Goal: Task Accomplishment & Management: Use online tool/utility

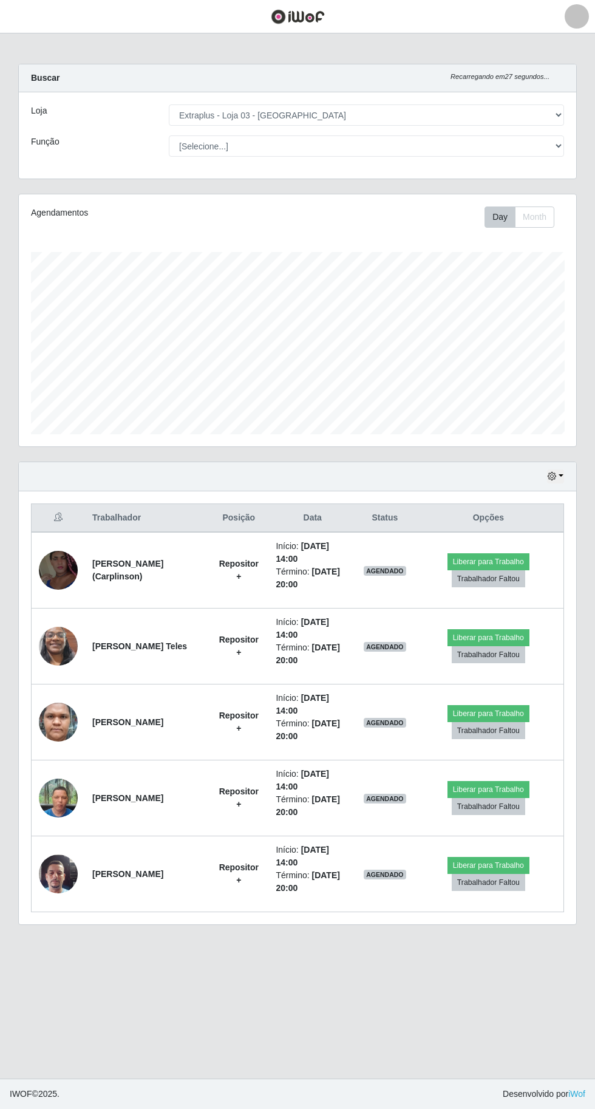
select select "468"
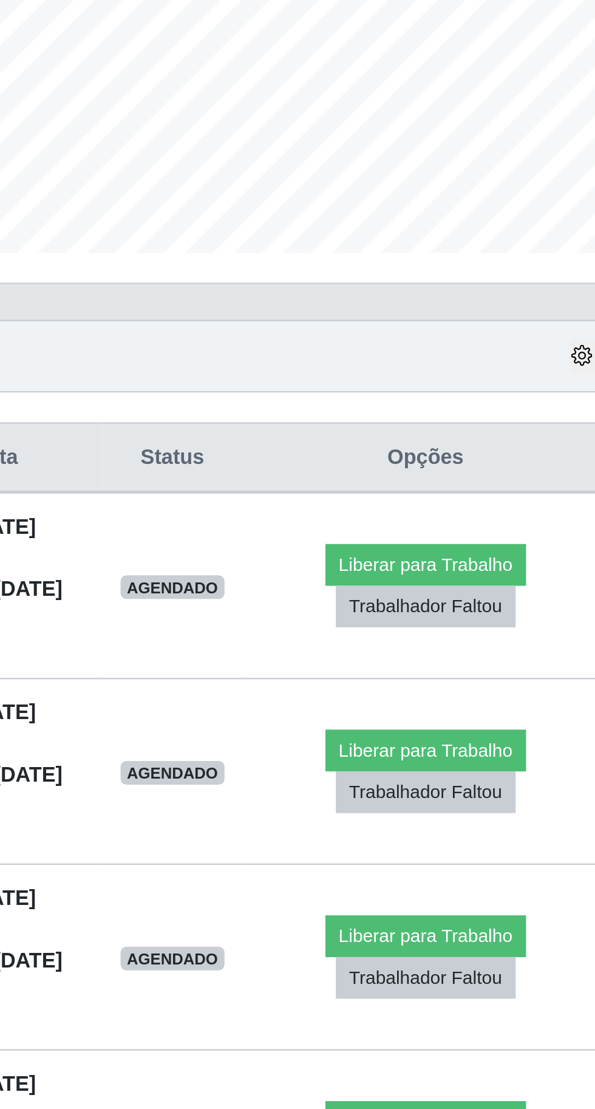
scroll to position [251, 557]
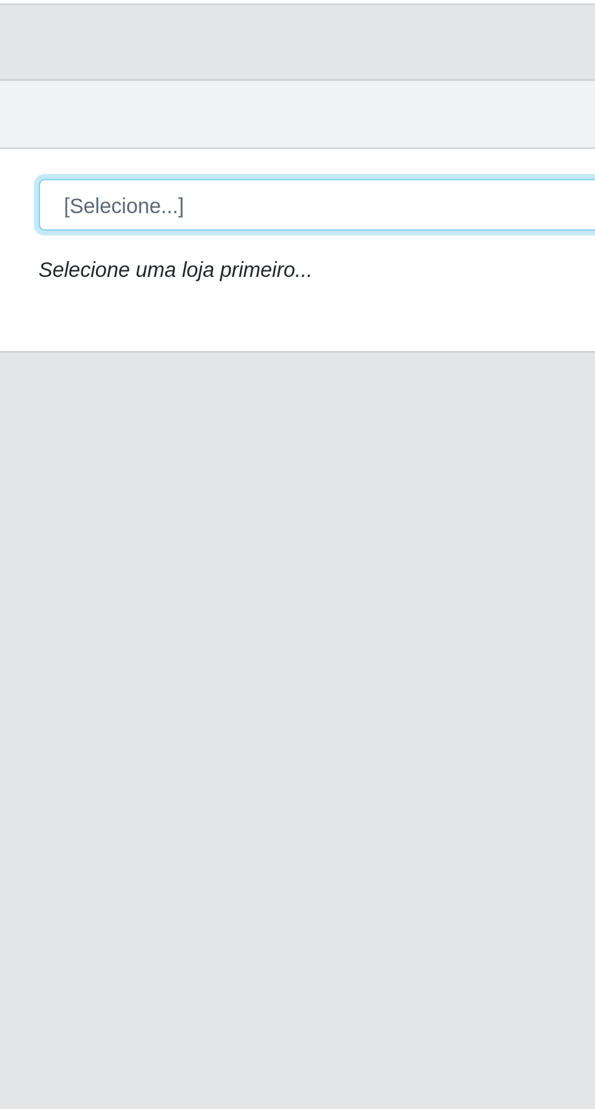
click at [199, 114] on select "[Selecione...] Extraplus - [GEOGRAPHIC_DATA] 03 - [GEOGRAPHIC_DATA]" at bounding box center [366, 114] width 395 height 21
select select "468"
click at [169, 104] on select "[Selecione...] Extraplus - [GEOGRAPHIC_DATA] 03 - [GEOGRAPHIC_DATA]" at bounding box center [366, 114] width 395 height 21
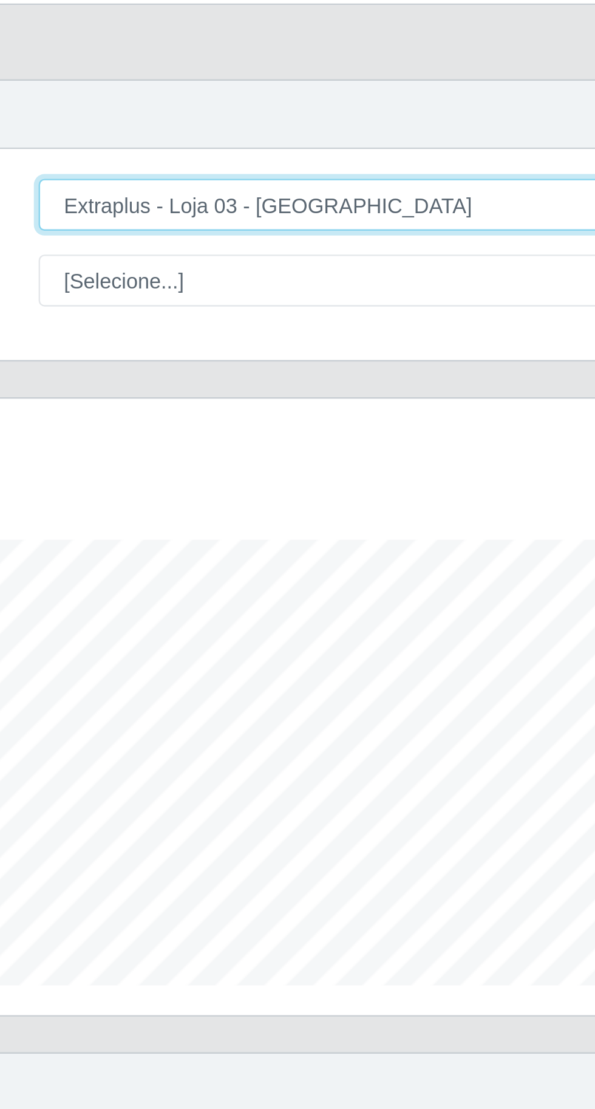
scroll to position [251, 557]
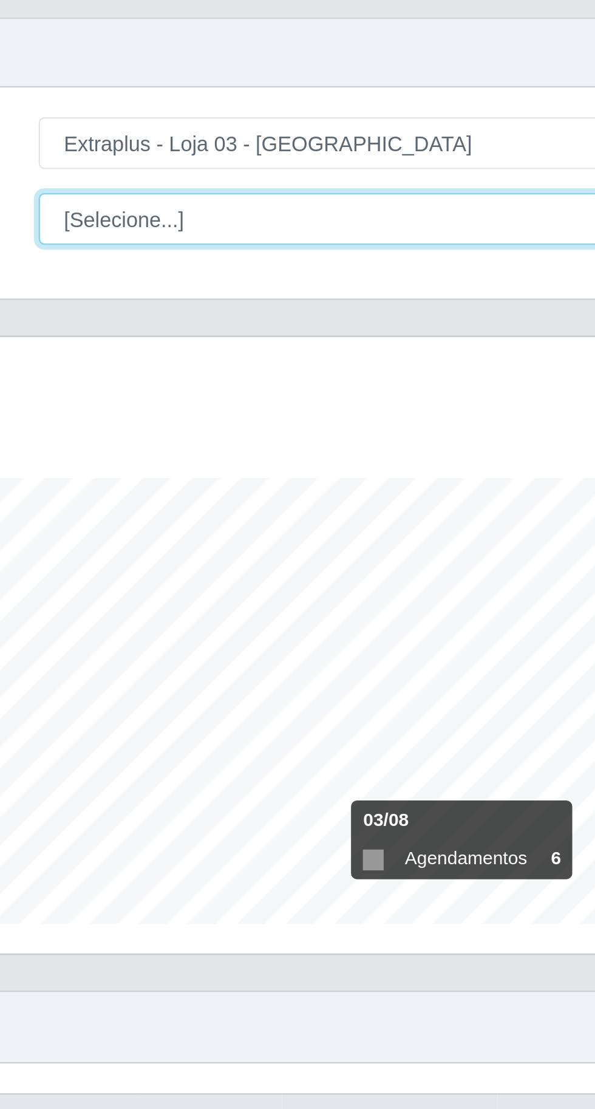
click at [195, 148] on select "[Selecione...] Repositor Repositor + Repositor ++" at bounding box center [366, 145] width 395 height 21
click at [169, 135] on select "[Selecione...] Repositor Repositor + Repositor ++" at bounding box center [366, 145] width 395 height 21
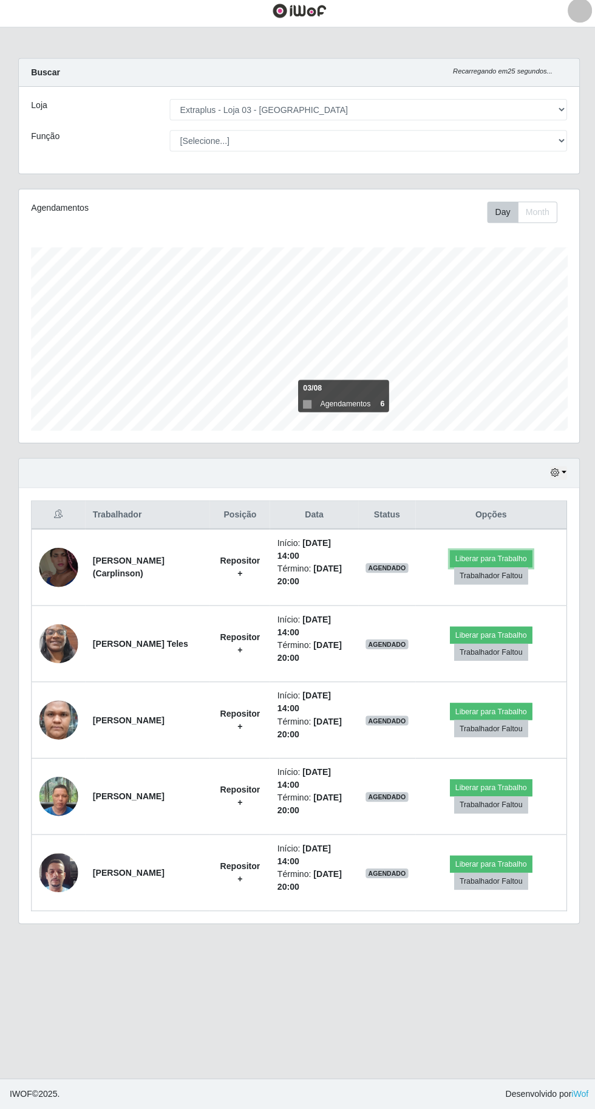
click at [503, 553] on button "Liberar para Trabalho" at bounding box center [489, 561] width 82 height 17
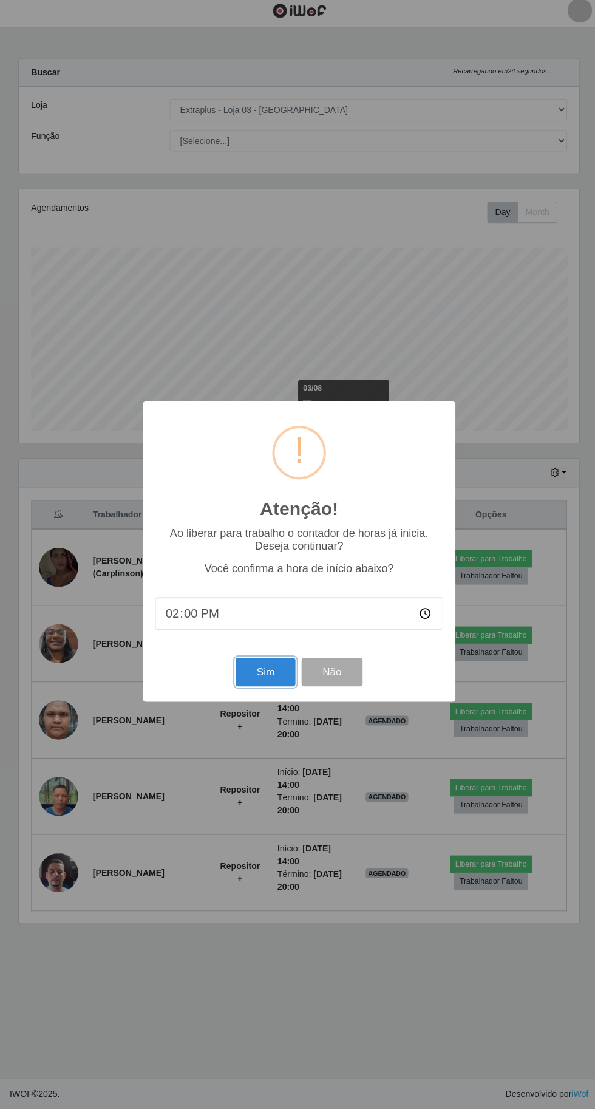
click at [248, 689] on button "Sim" at bounding box center [263, 674] width 59 height 29
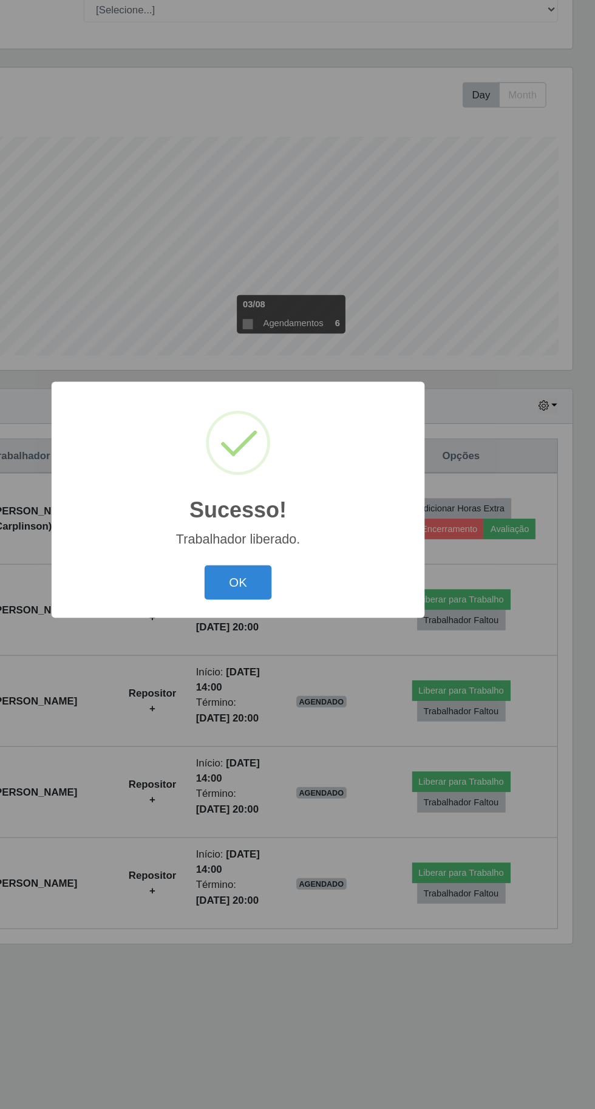
click at [322, 638] on button "OK" at bounding box center [298, 623] width 56 height 29
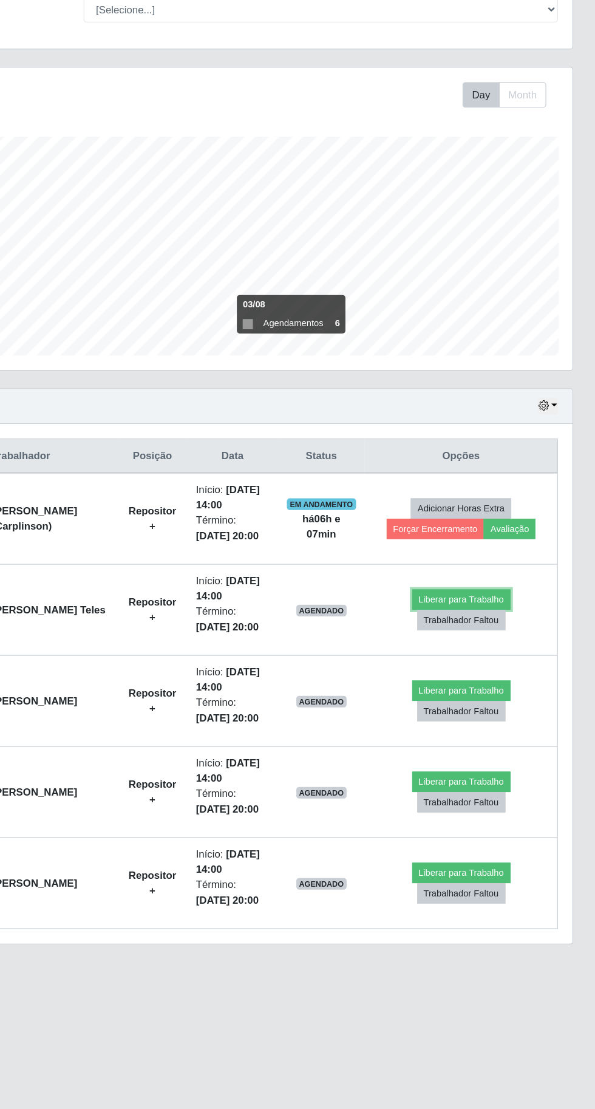
click at [491, 635] on button "Liberar para Trabalho" at bounding box center [484, 637] width 82 height 17
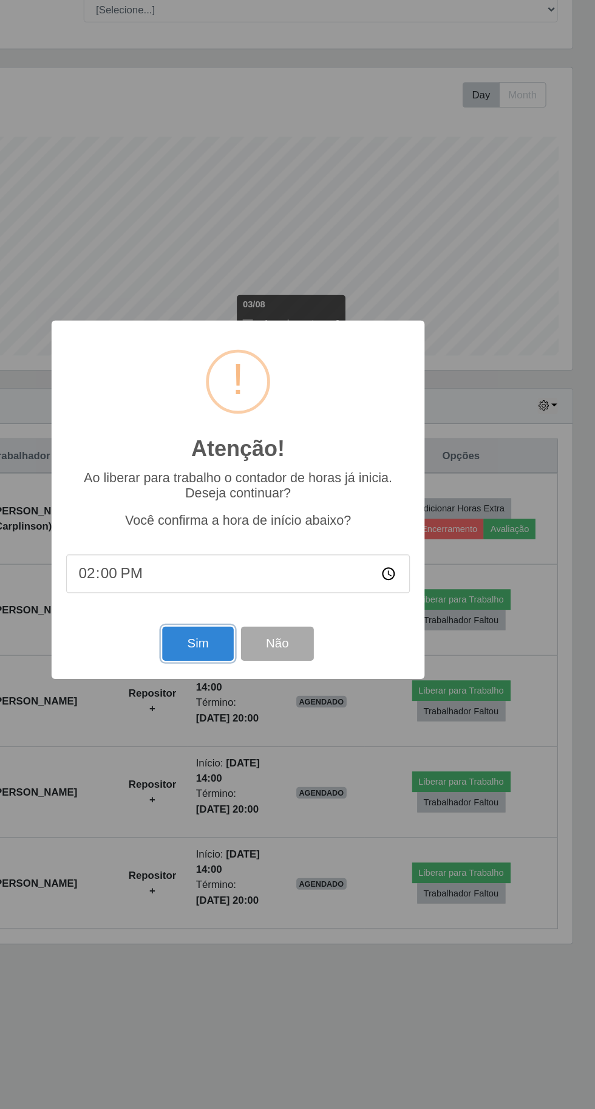
click at [264, 689] on button "Sim" at bounding box center [263, 674] width 59 height 29
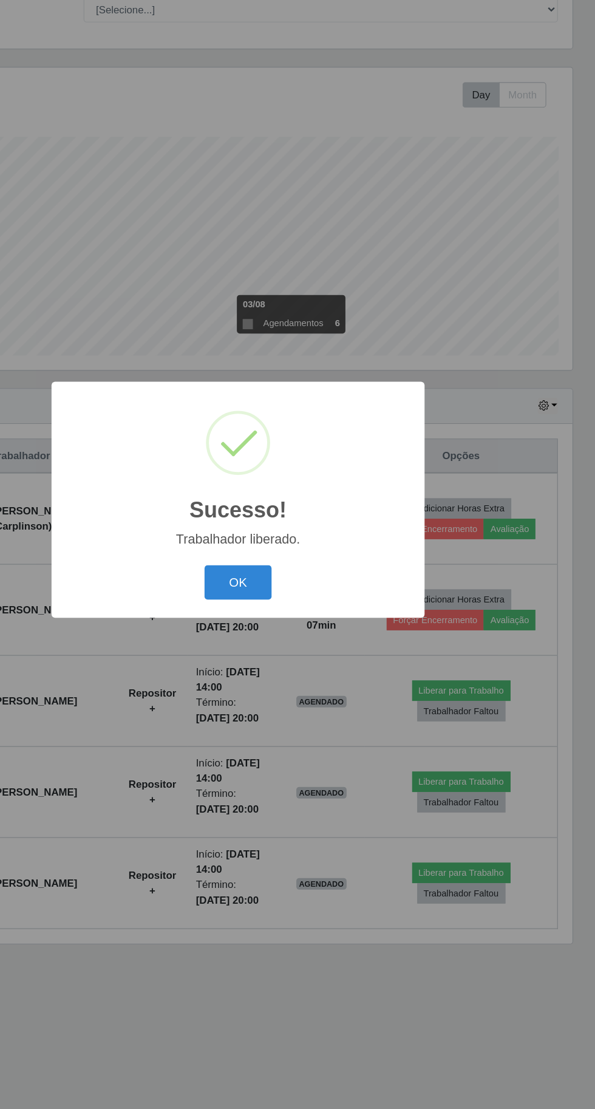
click at [289, 638] on button "OK" at bounding box center [298, 623] width 56 height 29
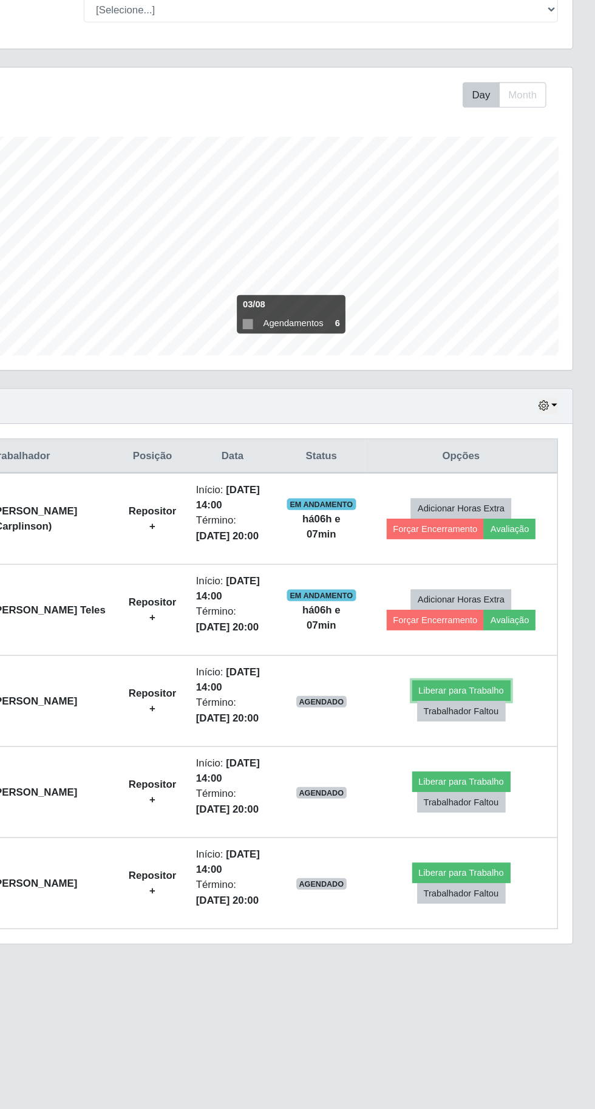
click at [491, 710] on button "Liberar para Trabalho" at bounding box center [484, 713] width 82 height 17
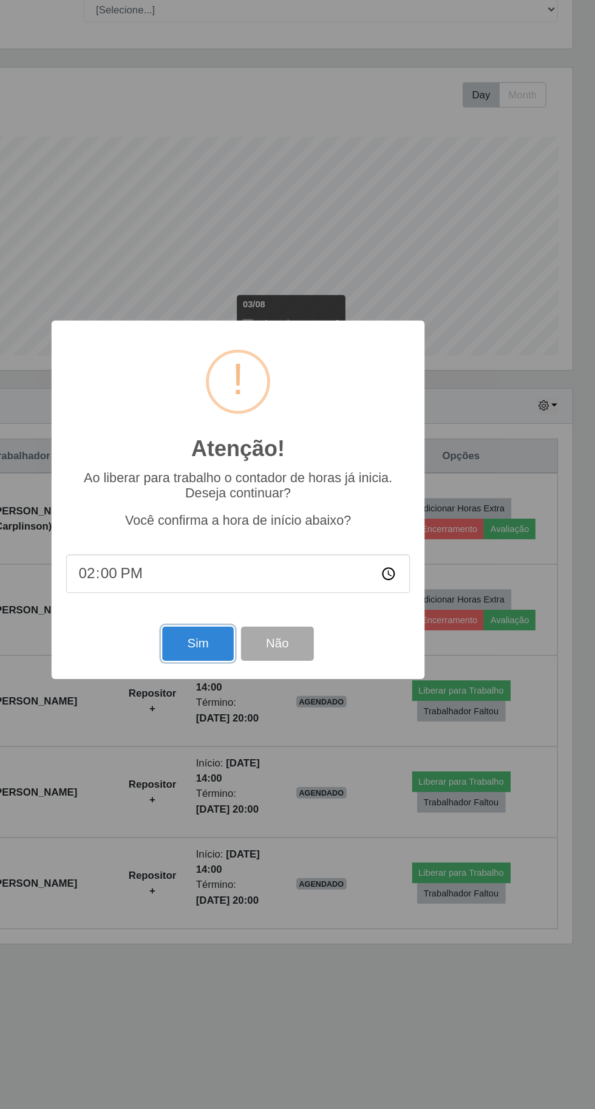
click at [255, 689] on button "Sim" at bounding box center [263, 674] width 59 height 29
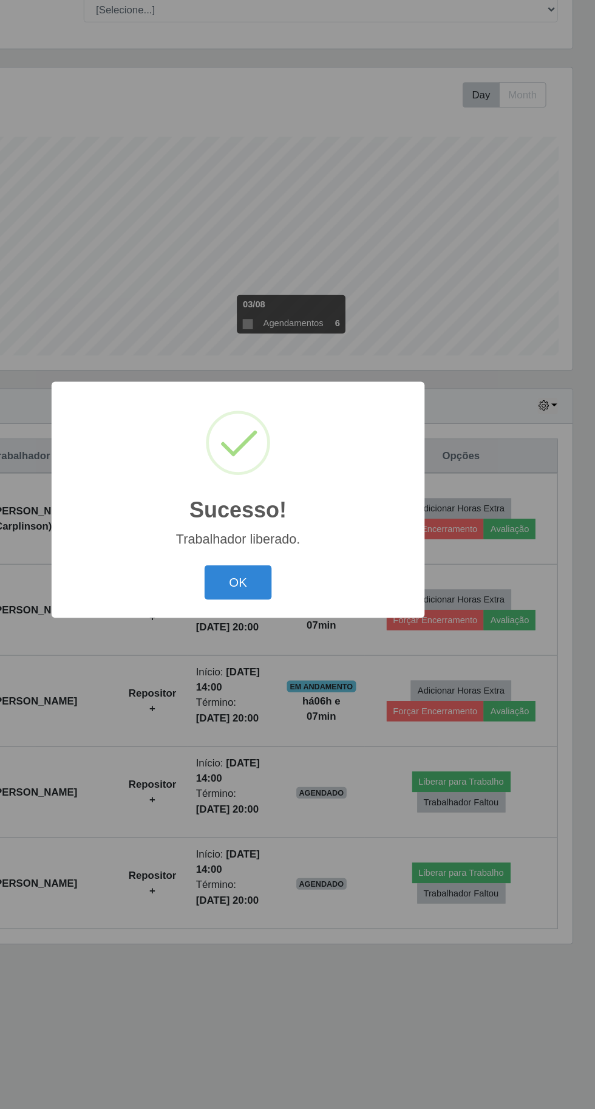
click at [299, 638] on button "OK" at bounding box center [298, 623] width 56 height 29
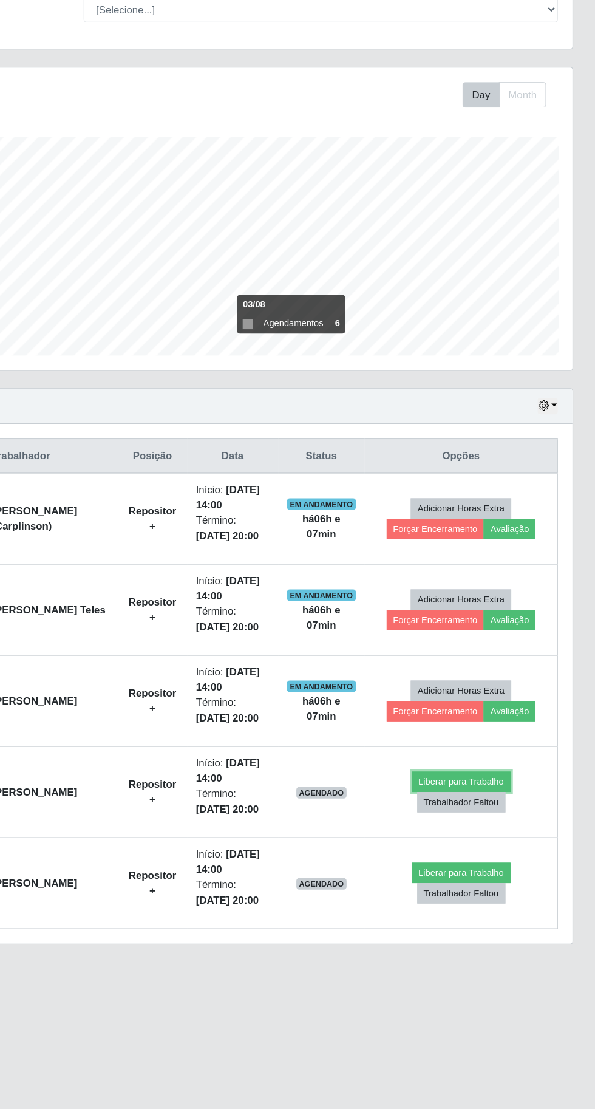
click at [495, 783] on button "Liberar para Trabalho" at bounding box center [484, 789] width 82 height 17
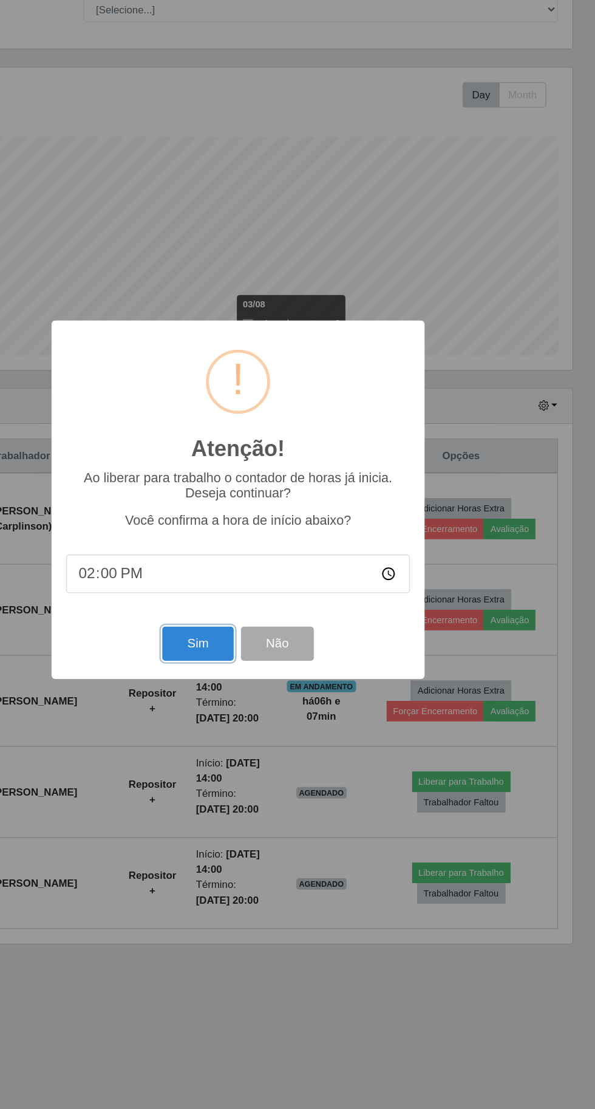
click at [251, 689] on button "Sim" at bounding box center [263, 674] width 59 height 29
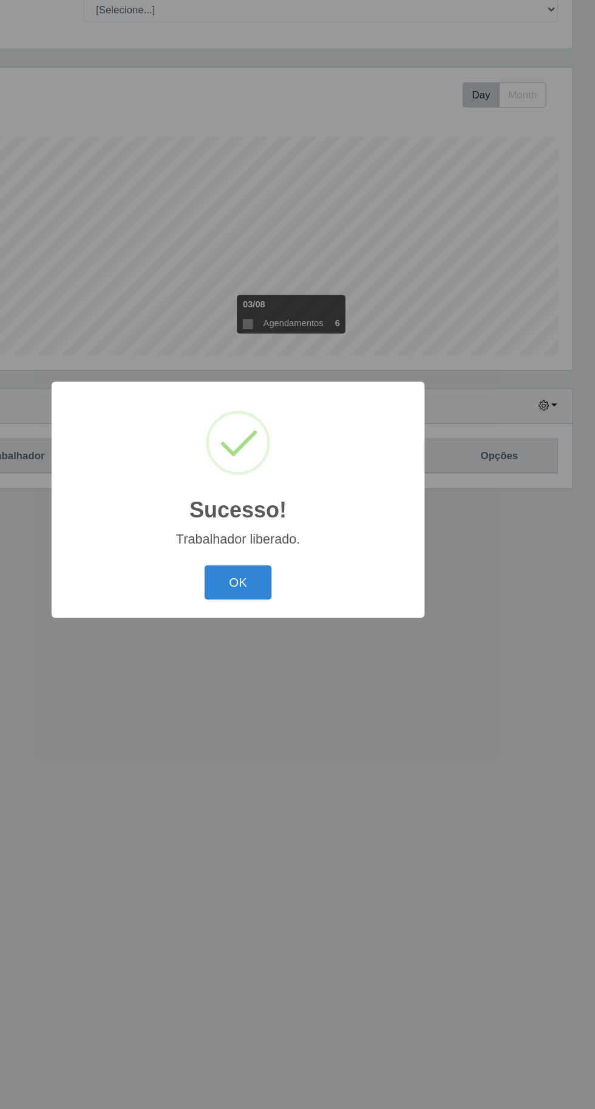
click at [487, 856] on div "Sucesso! × Trabalhador liberado. OK Cancel" at bounding box center [297, 554] width 595 height 1109
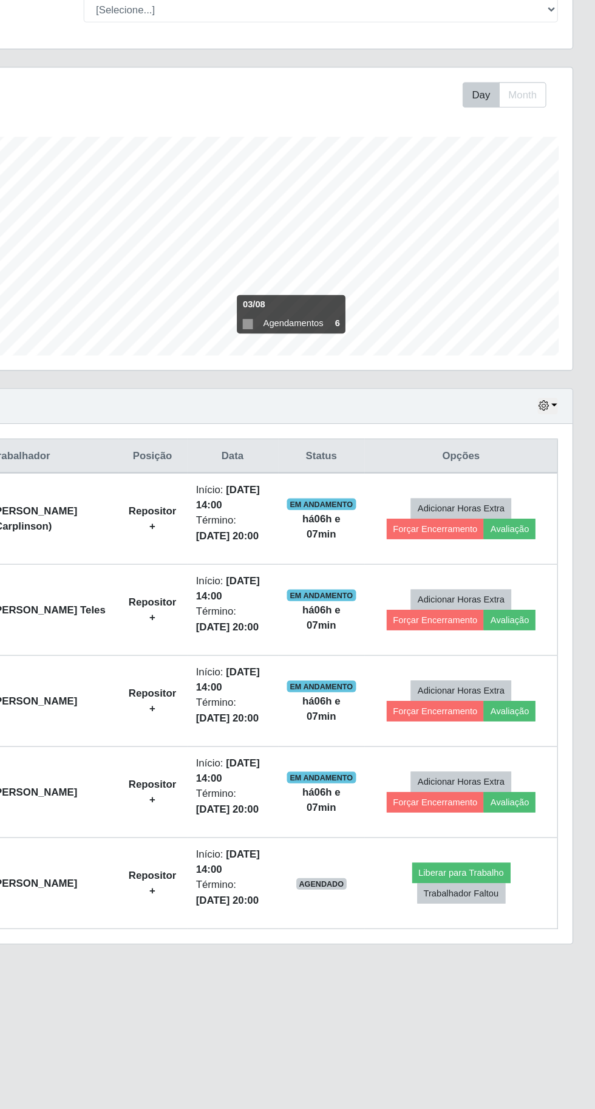
click at [299, 658] on time "[DATE] 20:00" at bounding box center [288, 660] width 52 height 10
click at [502, 862] on button "Liberar para Trabalho" at bounding box center [484, 865] width 82 height 17
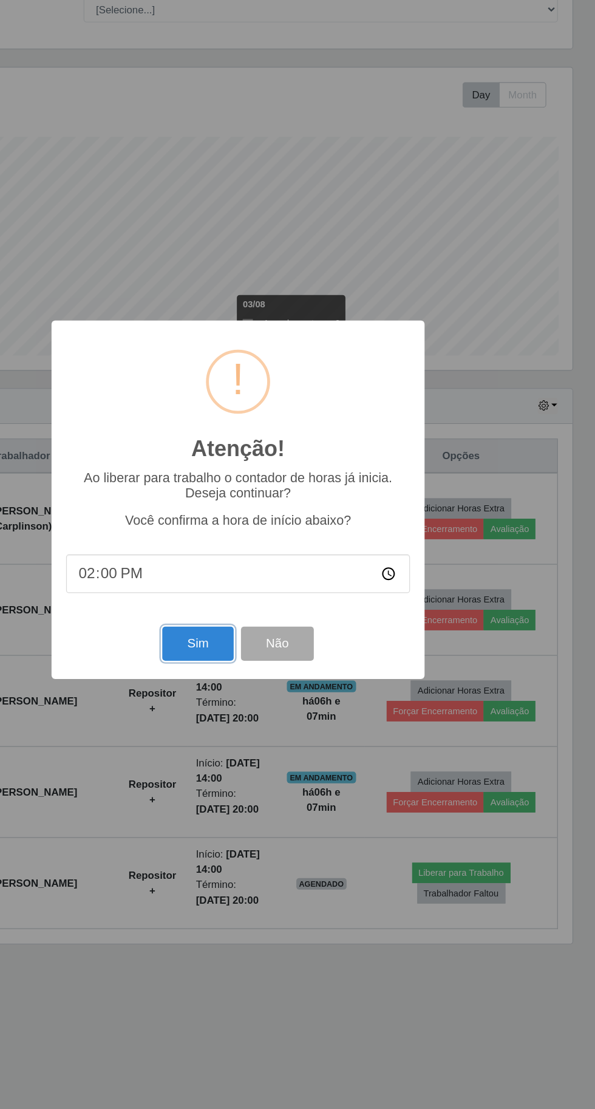
click at [247, 689] on button "Sim" at bounding box center [263, 674] width 59 height 29
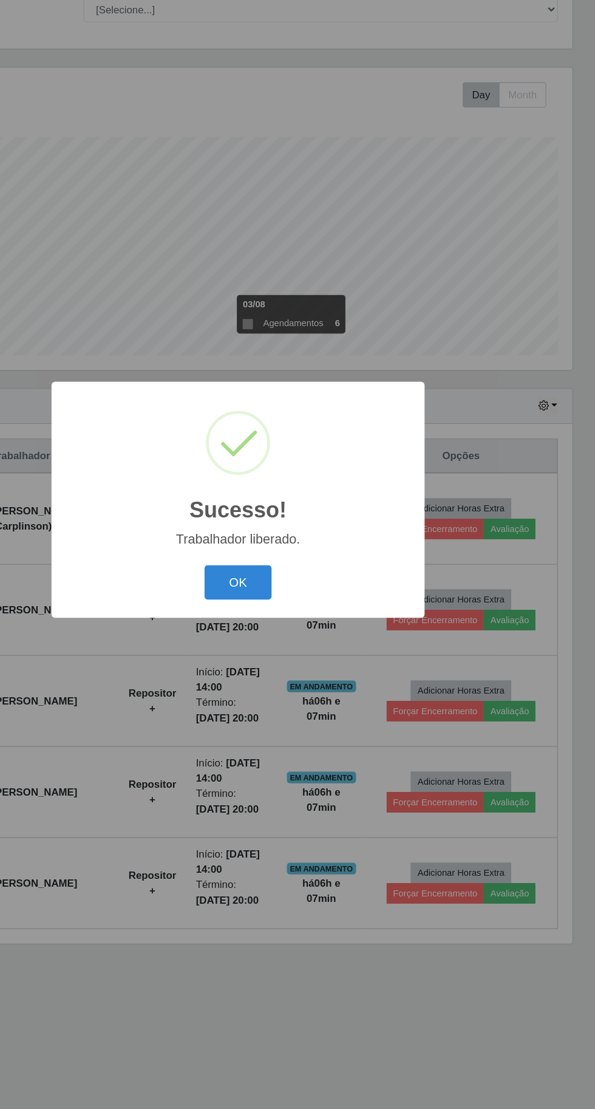
click at [296, 638] on button "OK" at bounding box center [298, 623] width 56 height 29
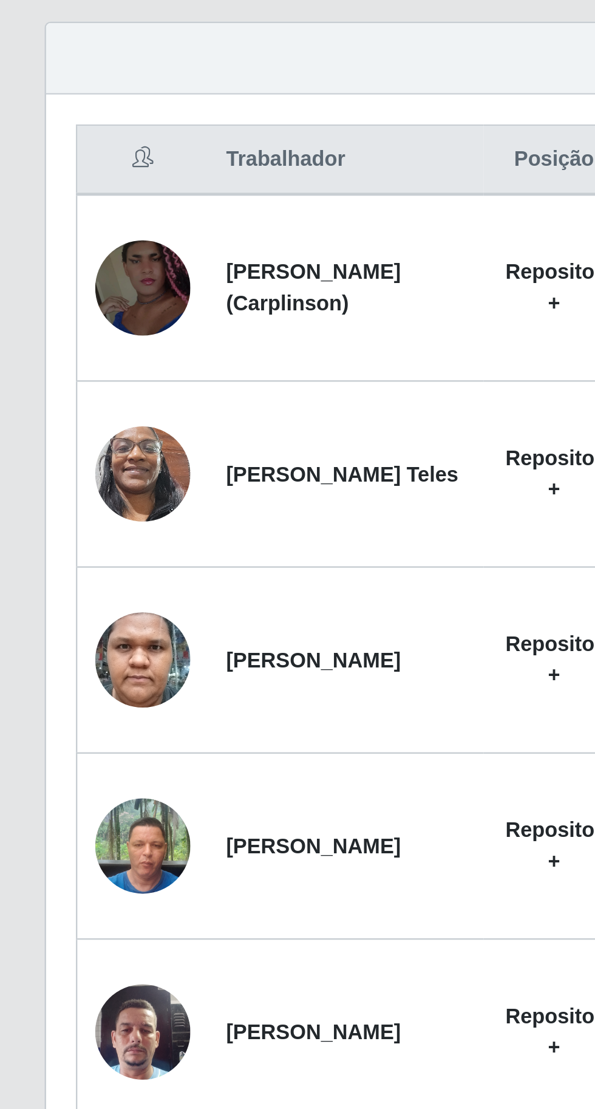
click at [56, 868] on img at bounding box center [58, 874] width 39 height 52
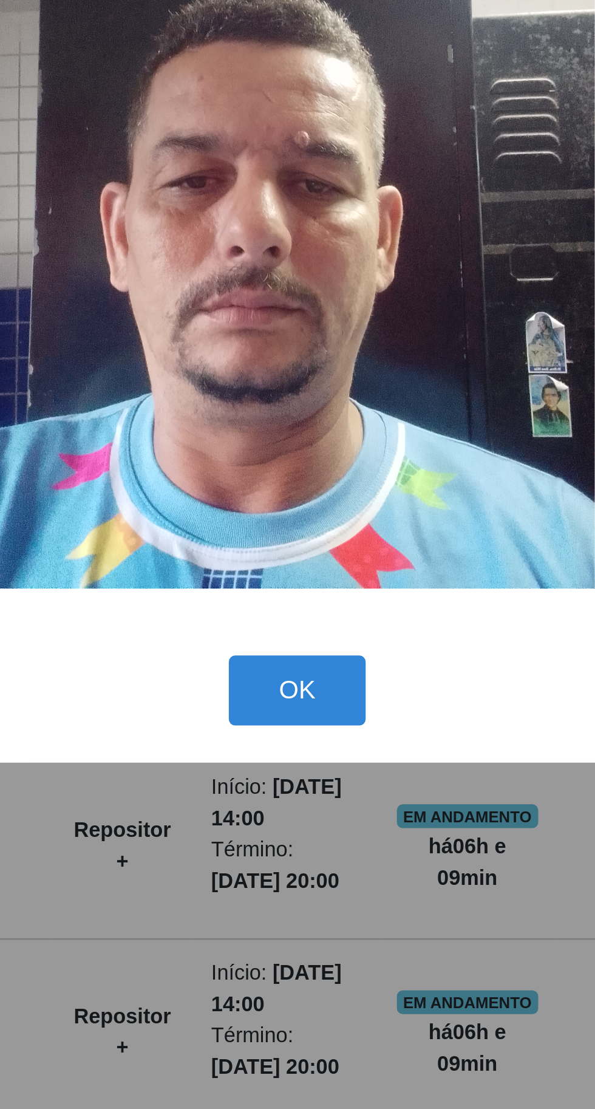
click at [301, 734] on button "OK" at bounding box center [298, 734] width 56 height 29
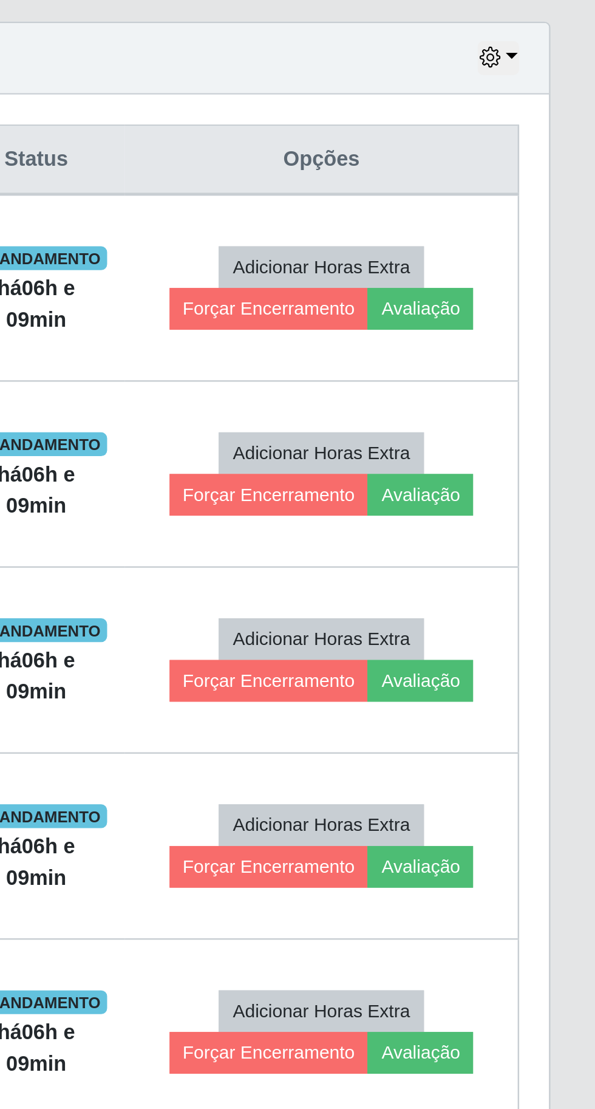
scroll to position [0, 0]
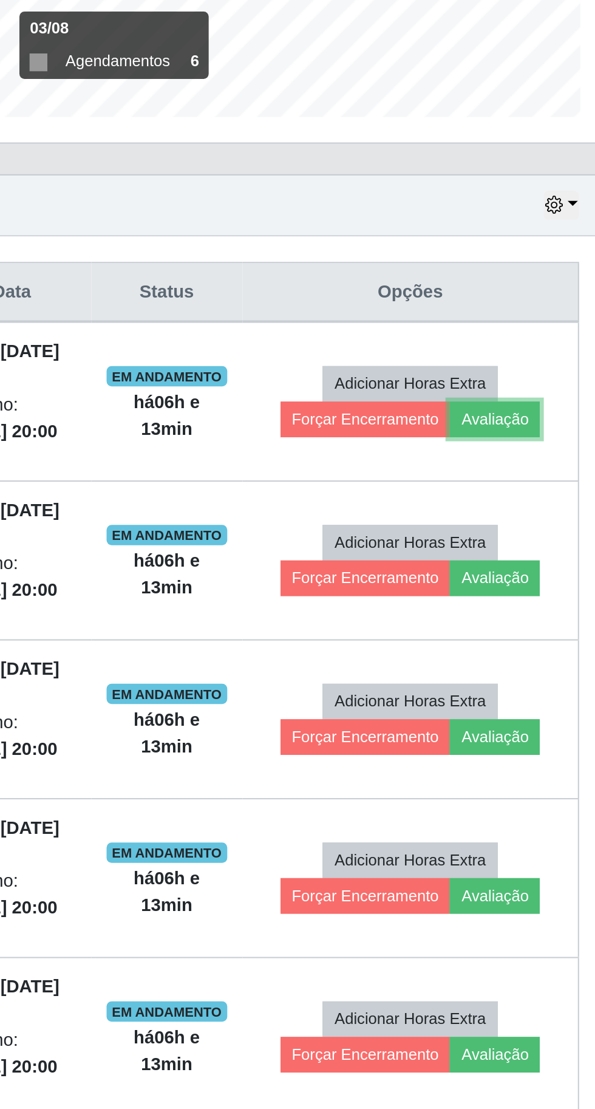
click at [528, 579] on button "Avaliação" at bounding box center [523, 578] width 43 height 17
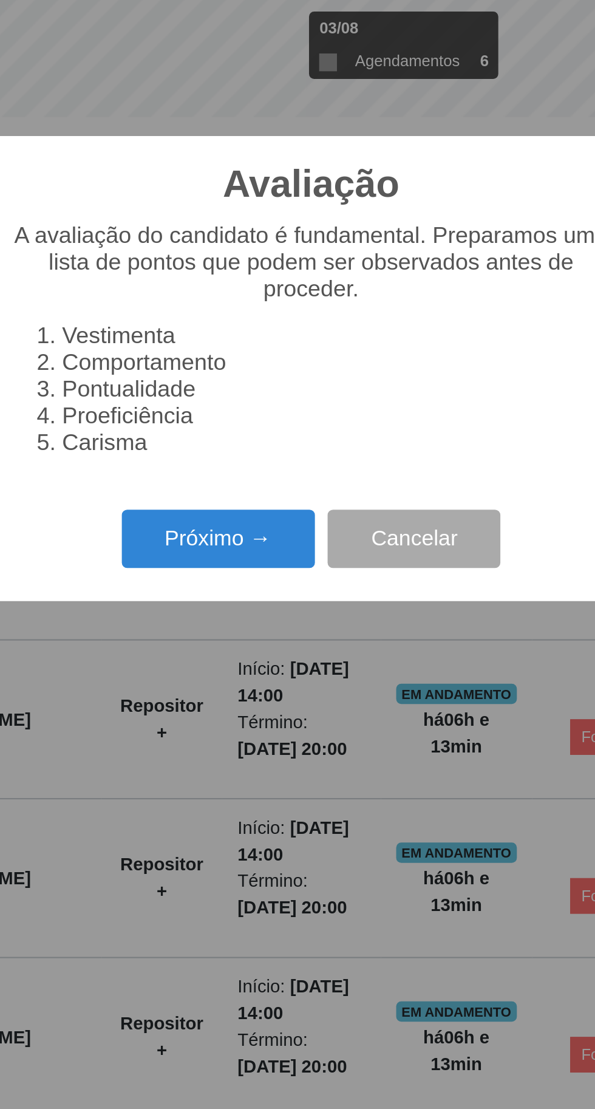
click at [232, 634] on button "Próximo →" at bounding box center [253, 636] width 92 height 29
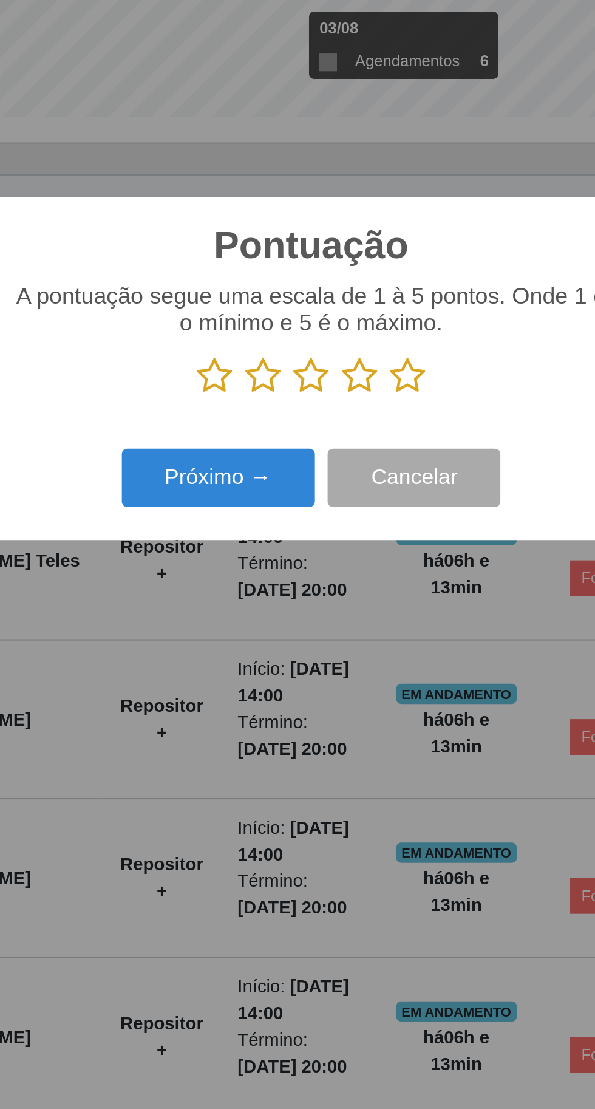
click at [349, 554] on icon at bounding box center [343, 558] width 17 height 18
click at [335, 567] on input "radio" at bounding box center [335, 567] width 0 height 0
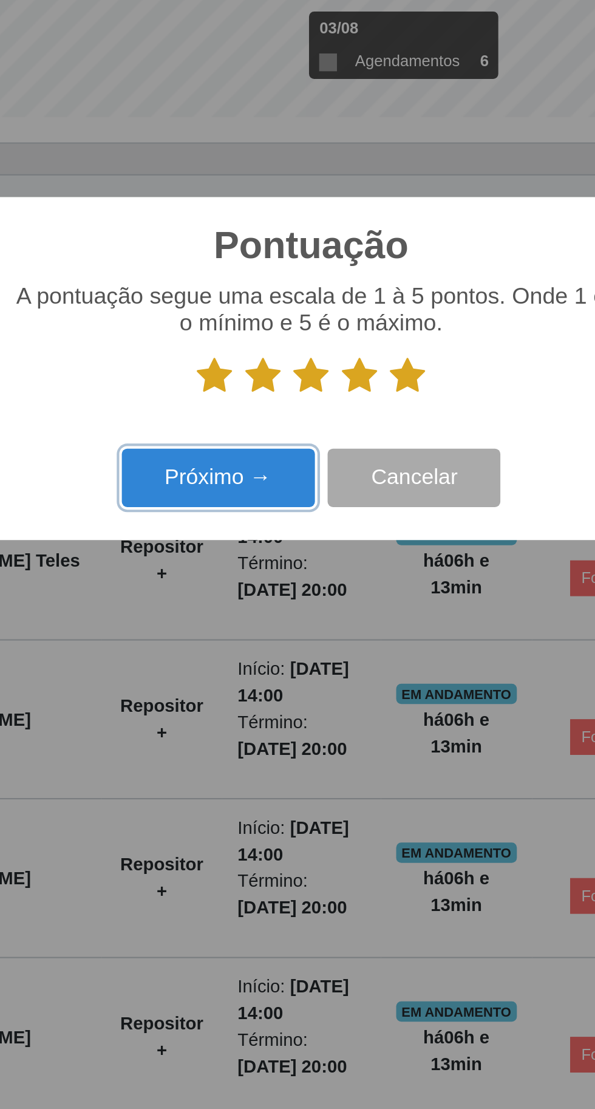
click at [240, 610] on button "Próximo →" at bounding box center [253, 607] width 92 height 29
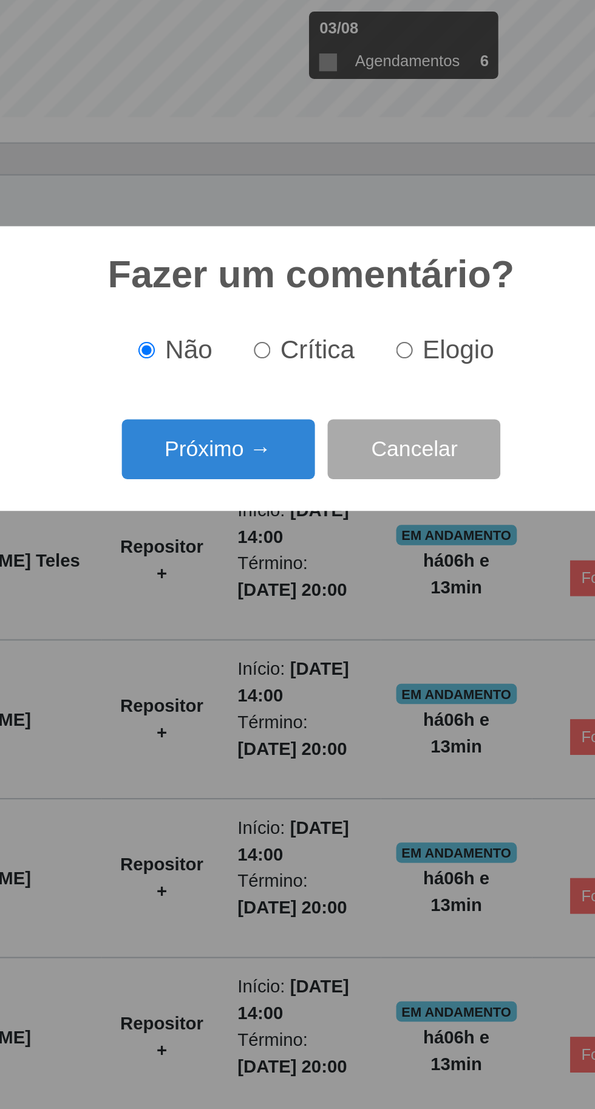
click at [243, 593] on button "Próximo →" at bounding box center [253, 593] width 92 height 29
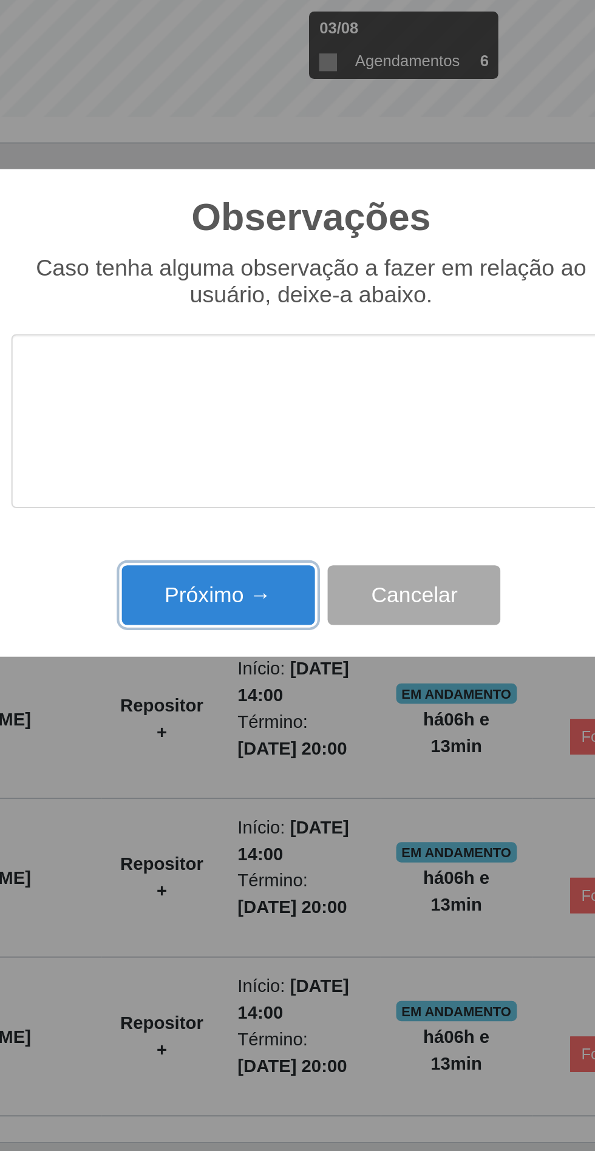
click at [243, 664] on button "Próximo →" at bounding box center [253, 662] width 92 height 29
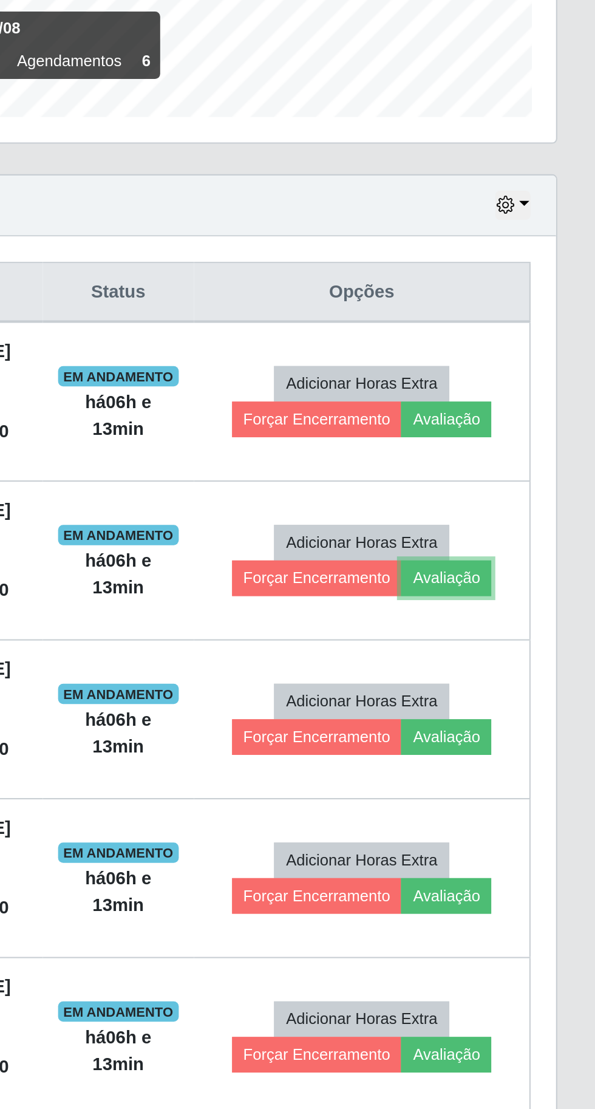
click at [526, 657] on button "Avaliação" at bounding box center [523, 654] width 43 height 17
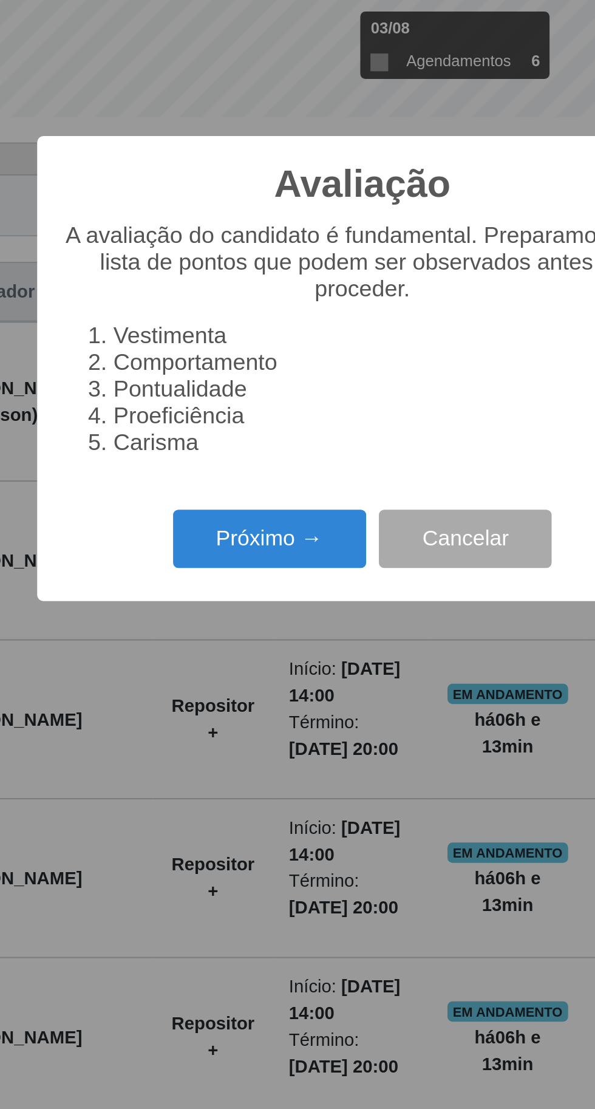
click at [242, 627] on button "Próximo →" at bounding box center [253, 636] width 92 height 29
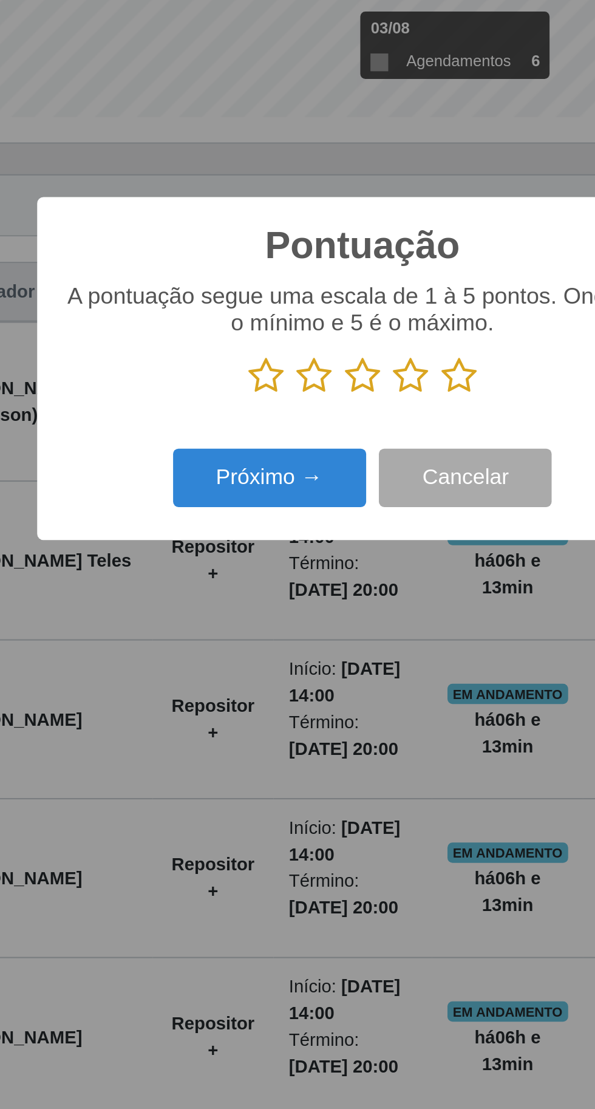
click at [239, 601] on button "Próximo →" at bounding box center [253, 607] width 92 height 29
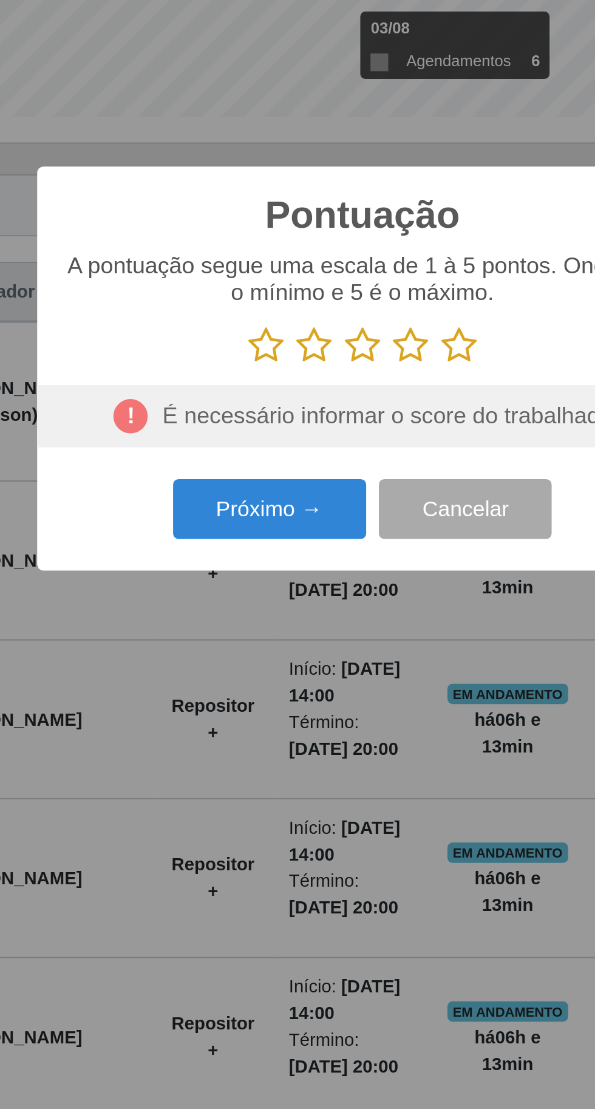
click at [344, 542] on icon at bounding box center [343, 543] width 17 height 18
click at [335, 553] on input "radio" at bounding box center [335, 553] width 0 height 0
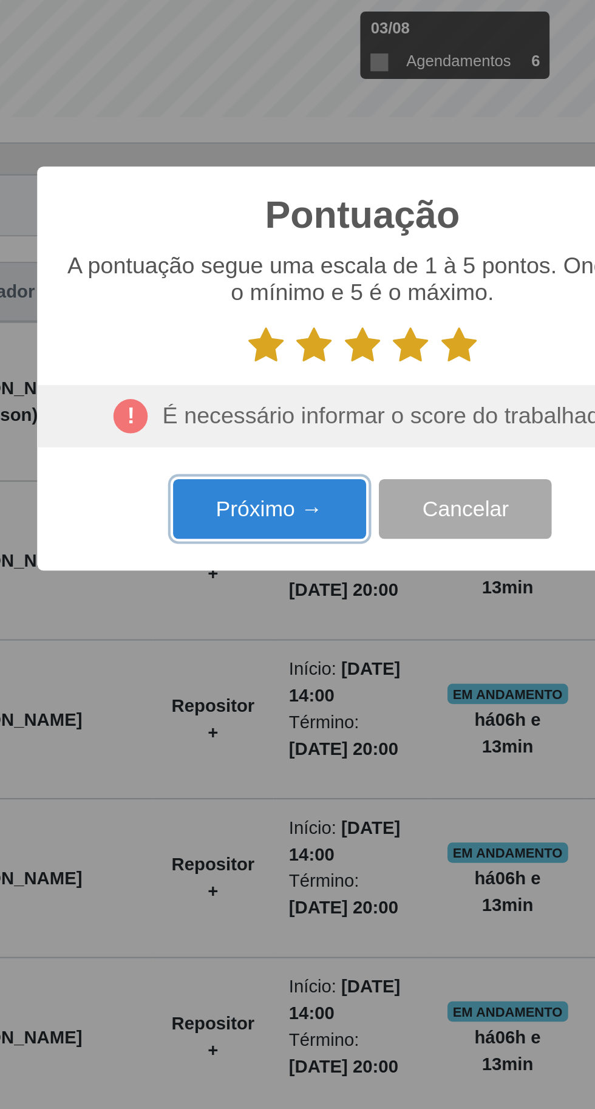
click at [243, 610] on button "Próximo →" at bounding box center [253, 621] width 92 height 29
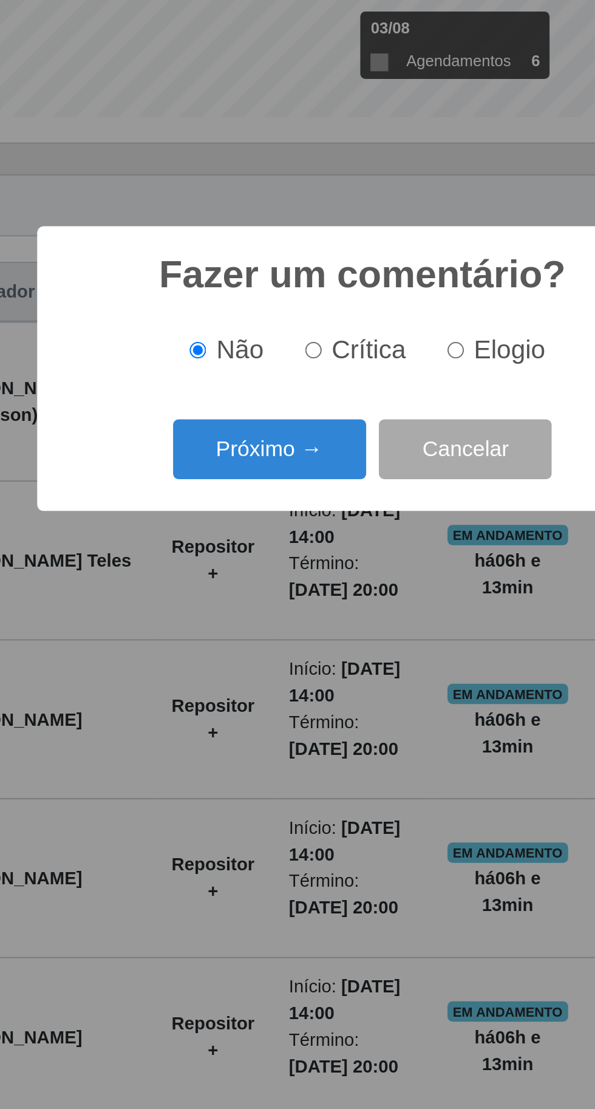
click at [250, 592] on button "Próximo →" at bounding box center [253, 593] width 92 height 29
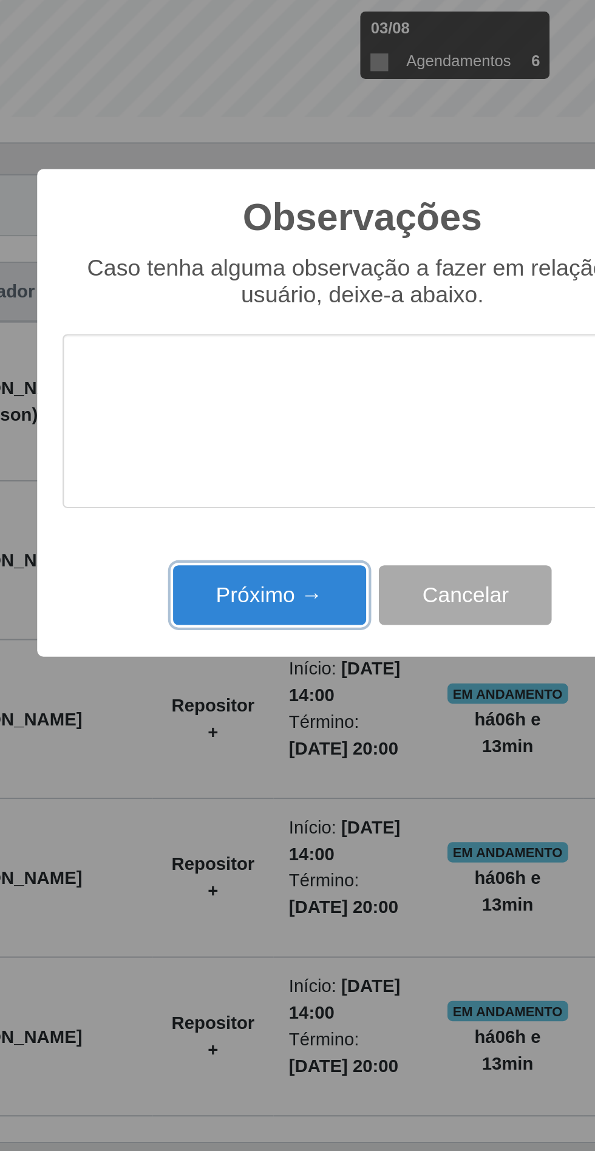
click at [240, 662] on button "Próximo →" at bounding box center [253, 662] width 92 height 29
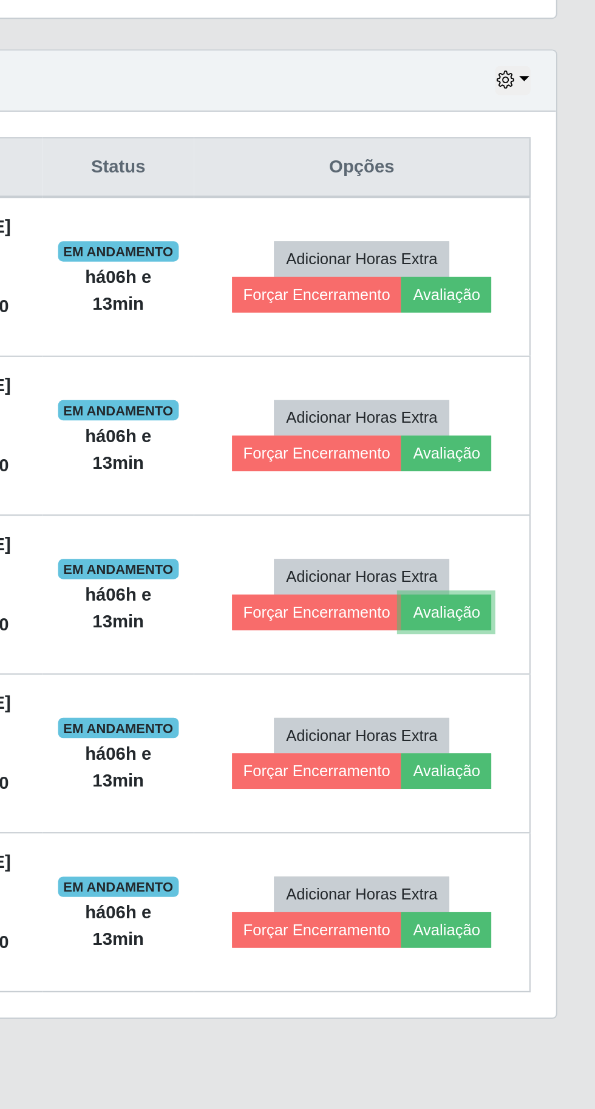
click at [526, 730] on button "Avaliação" at bounding box center [523, 730] width 43 height 17
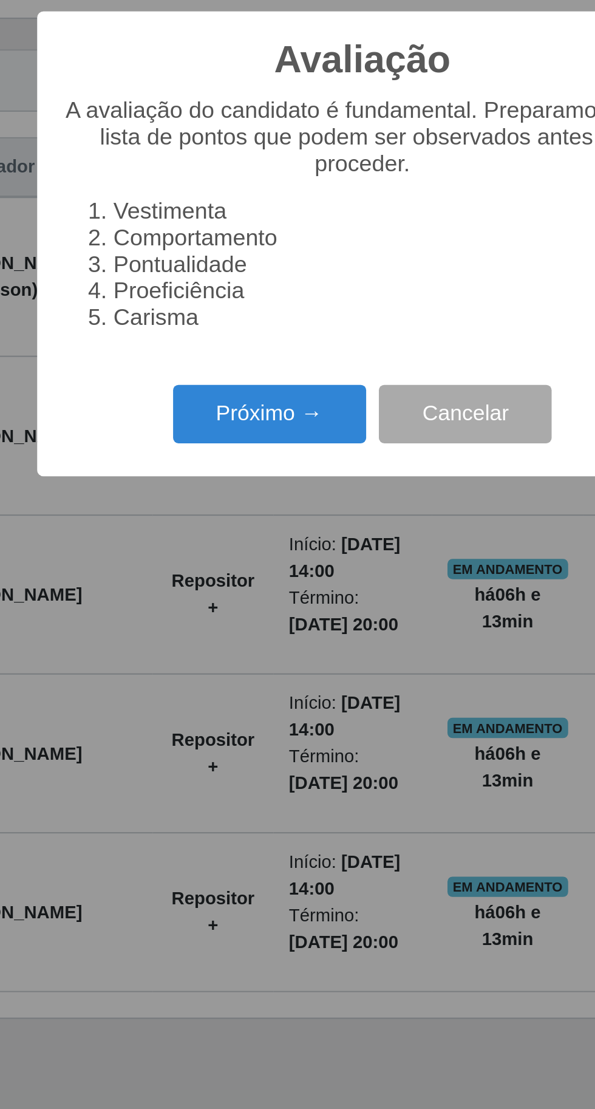
click at [233, 650] on button "Próximo →" at bounding box center [253, 636] width 92 height 29
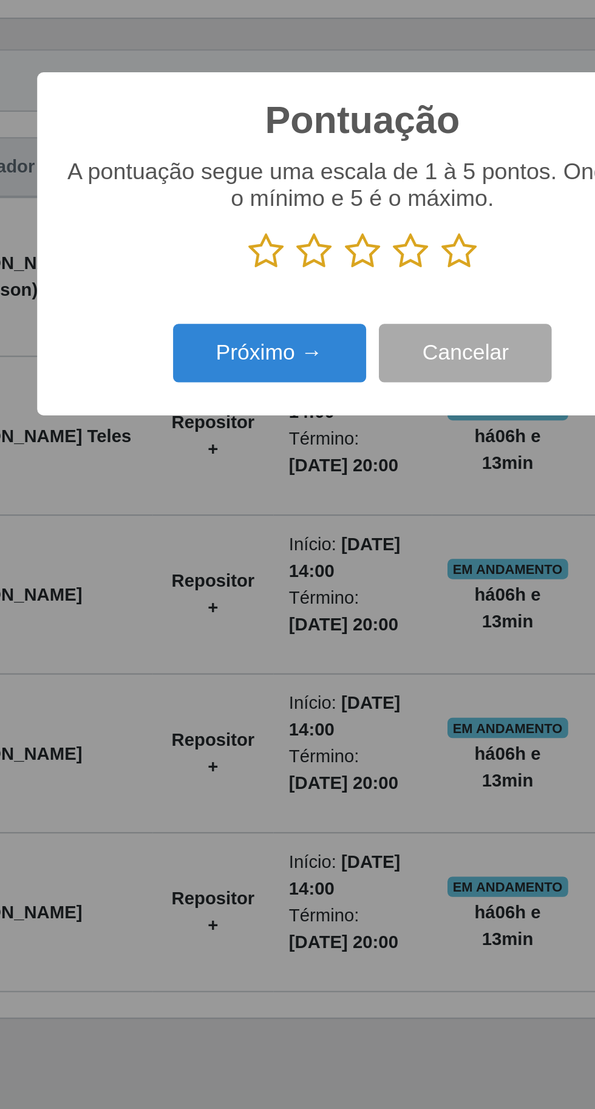
click at [350, 567] on icon at bounding box center [343, 558] width 17 height 18
click at [335, 567] on input "radio" at bounding box center [335, 567] width 0 height 0
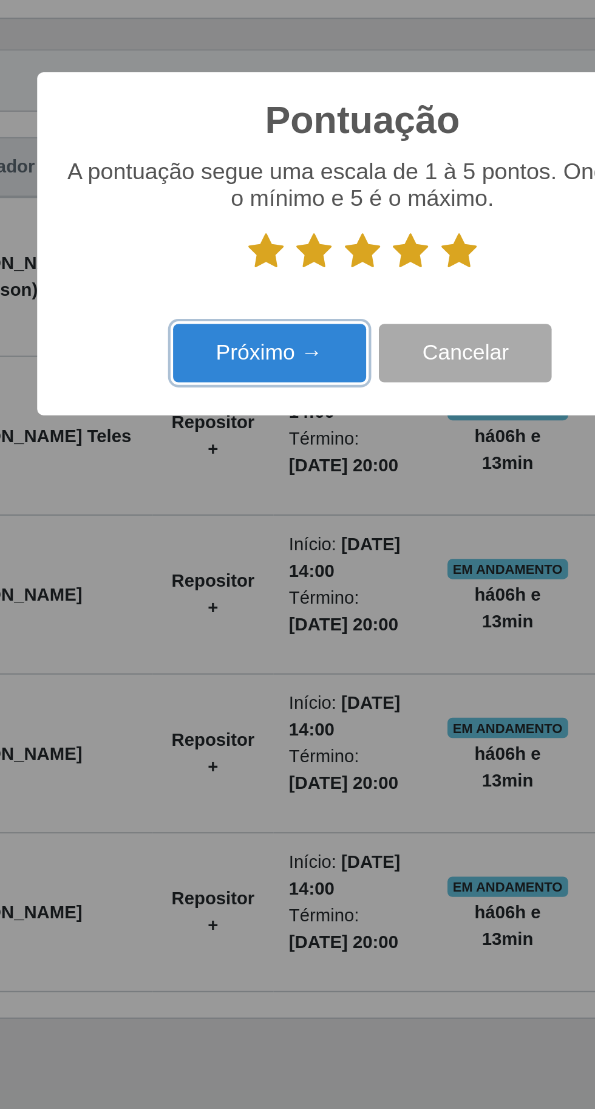
click at [243, 621] on button "Próximo →" at bounding box center [253, 607] width 92 height 29
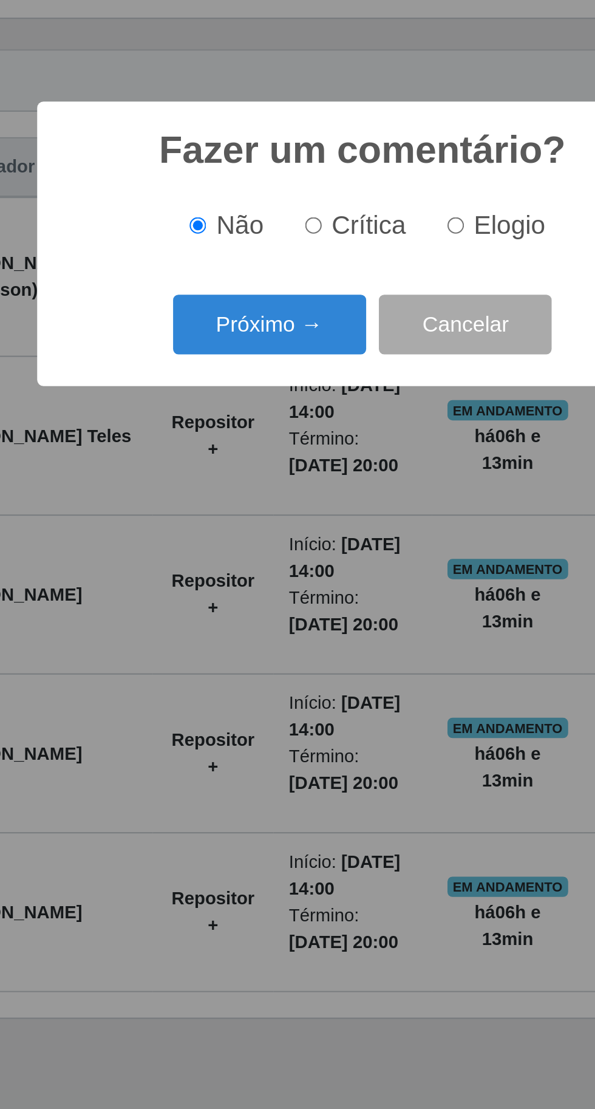
click at [234, 607] on button "Próximo →" at bounding box center [253, 593] width 92 height 29
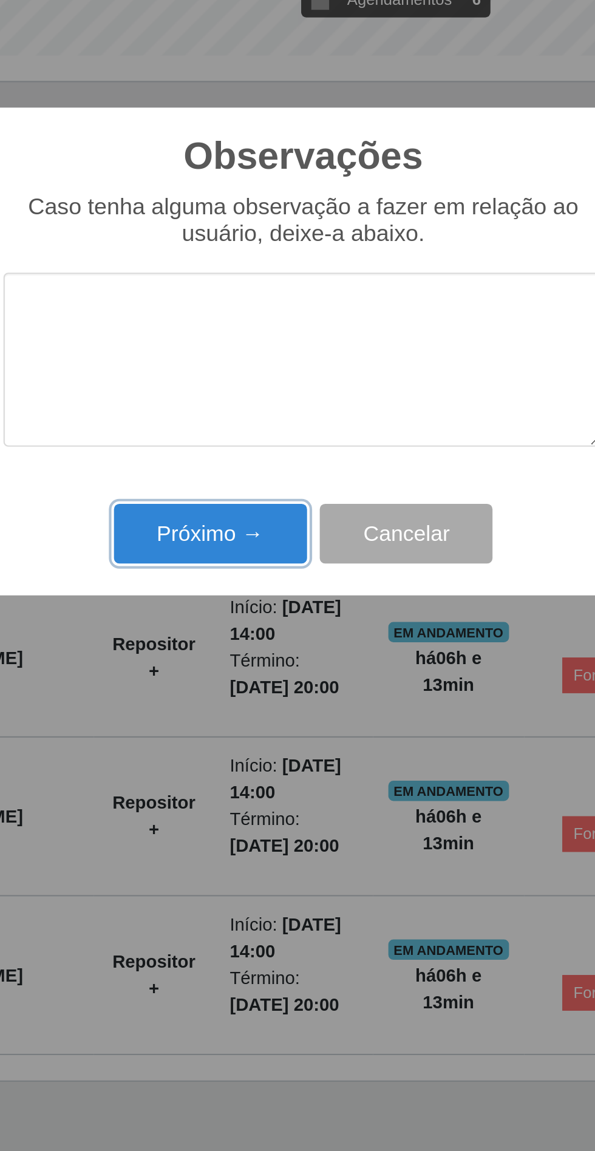
click at [255, 663] on button "Próximo →" at bounding box center [253, 662] width 92 height 29
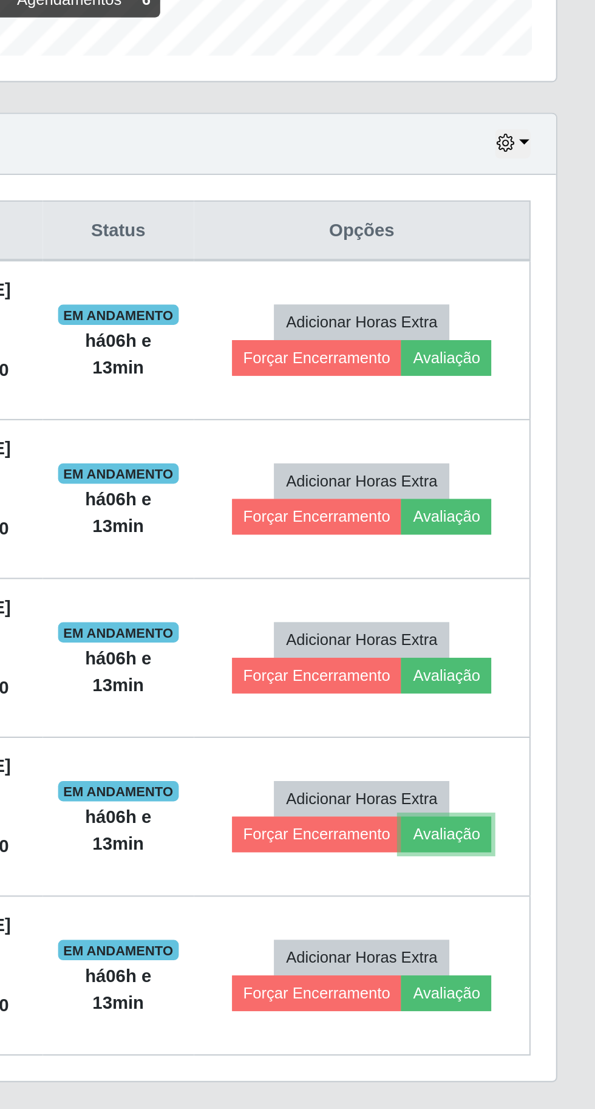
click at [524, 803] on button "Avaliação" at bounding box center [523, 806] width 43 height 17
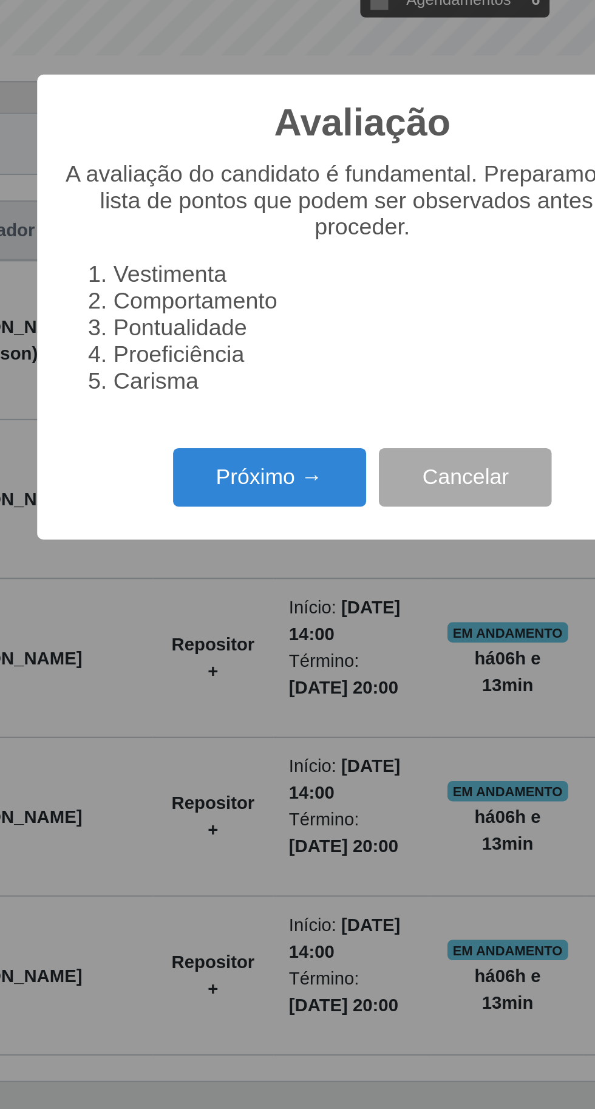
click at [224, 630] on button "Próximo →" at bounding box center [253, 636] width 92 height 29
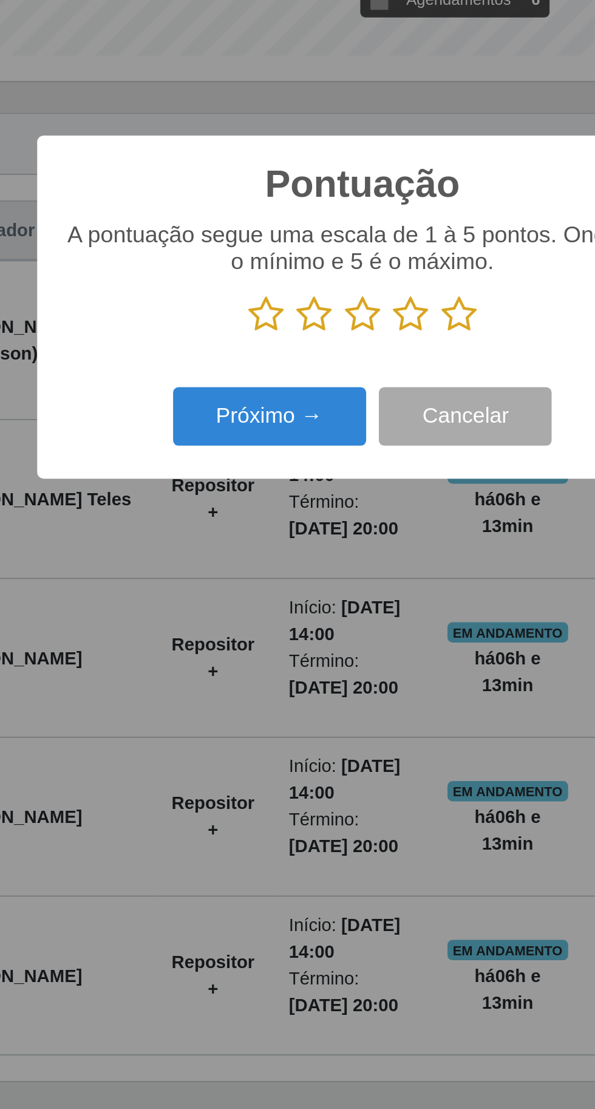
click at [352, 553] on icon at bounding box center [343, 558] width 17 height 18
click at [335, 567] on input "radio" at bounding box center [335, 567] width 0 height 0
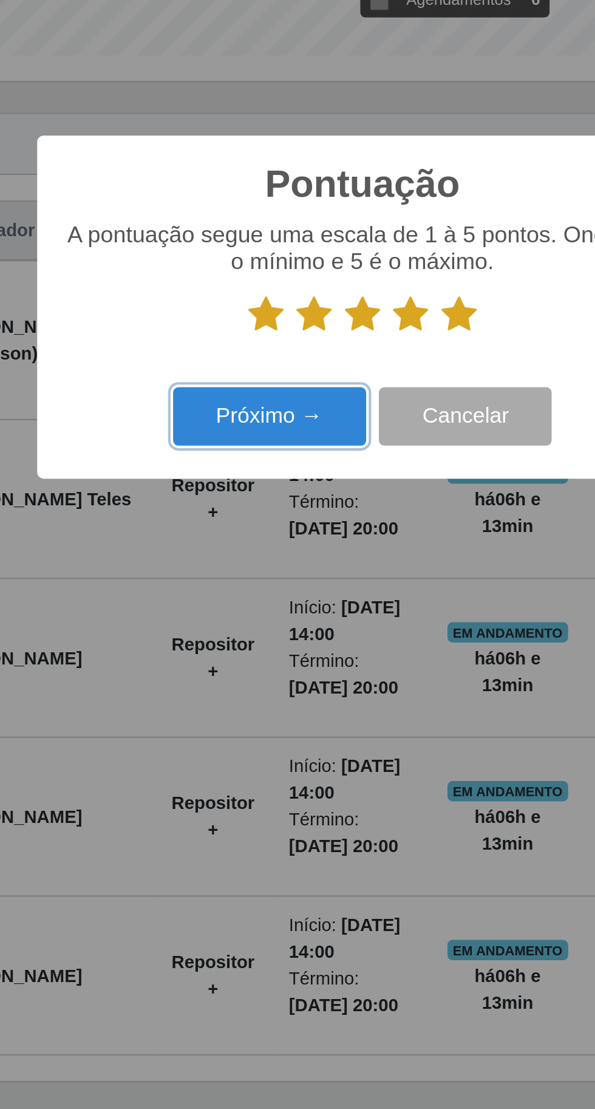
click at [239, 611] on button "Próximo →" at bounding box center [253, 607] width 92 height 29
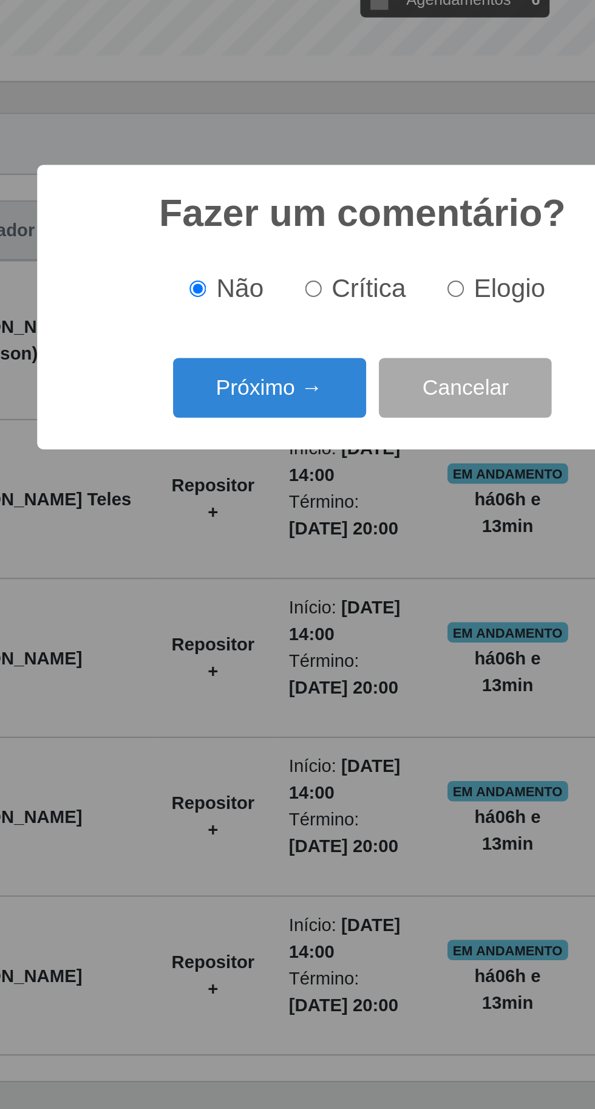
click at [242, 591] on button "Próximo →" at bounding box center [253, 593] width 92 height 29
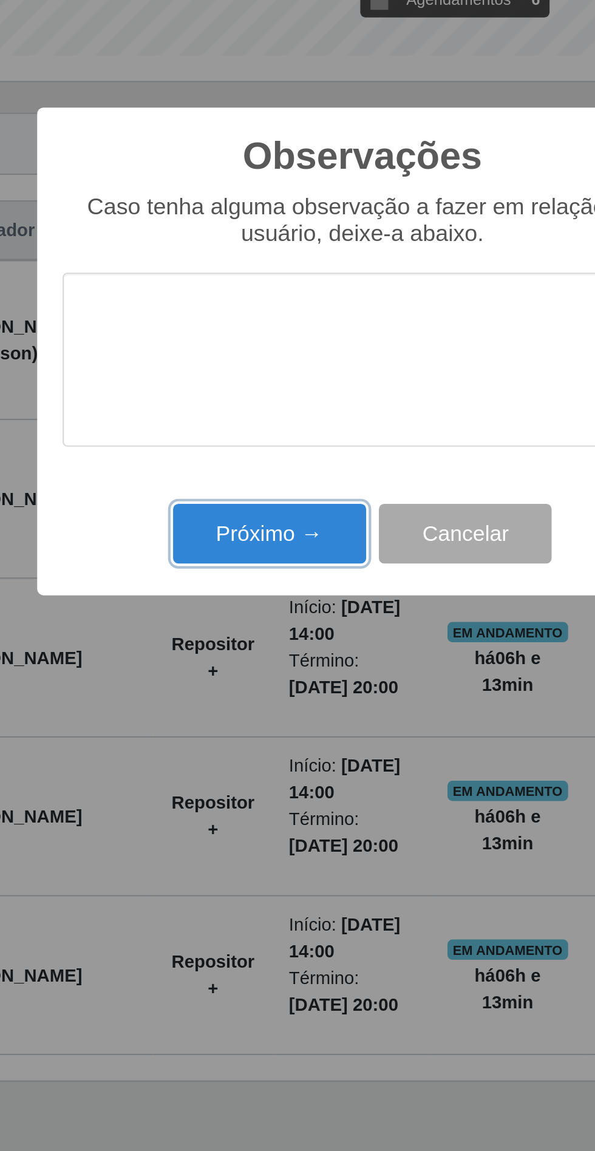
click at [231, 667] on button "Próximo →" at bounding box center [253, 662] width 92 height 29
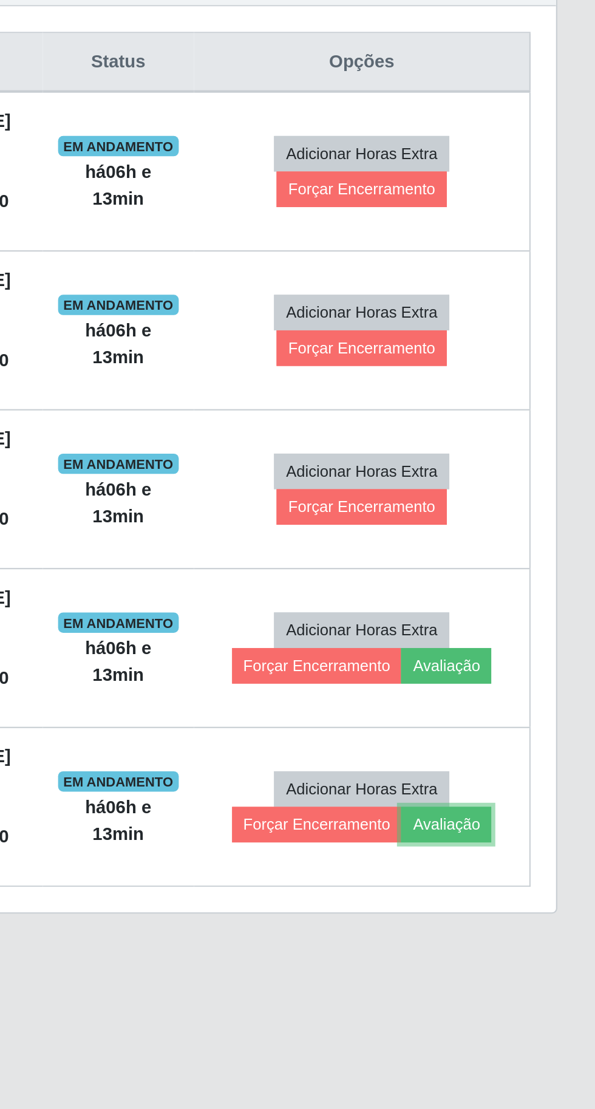
click at [536, 882] on button "Avaliação" at bounding box center [523, 882] width 43 height 17
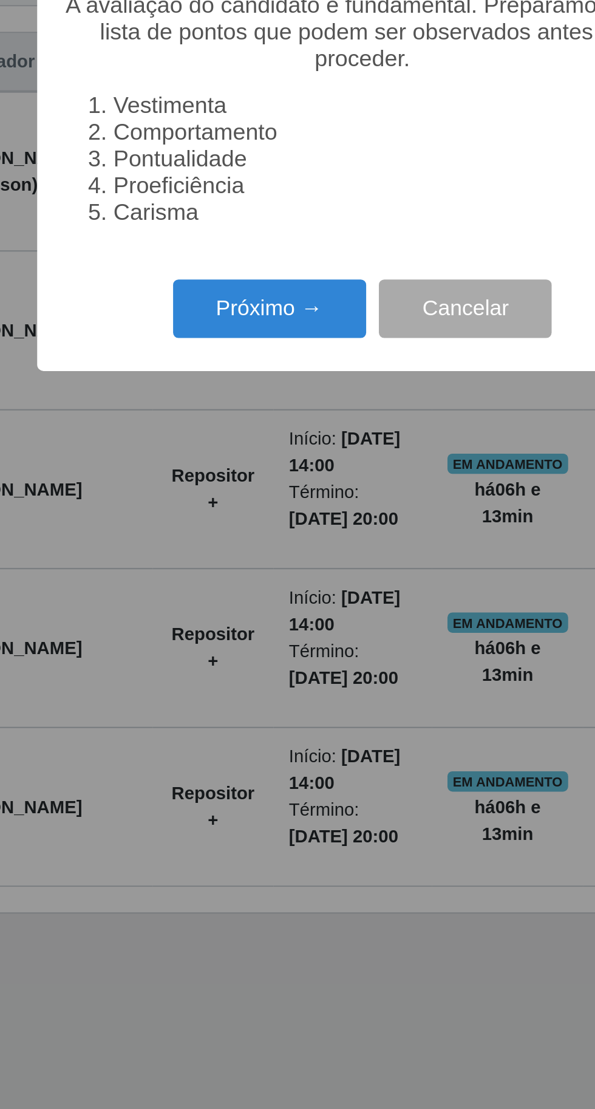
click at [234, 650] on button "Próximo →" at bounding box center [253, 636] width 92 height 29
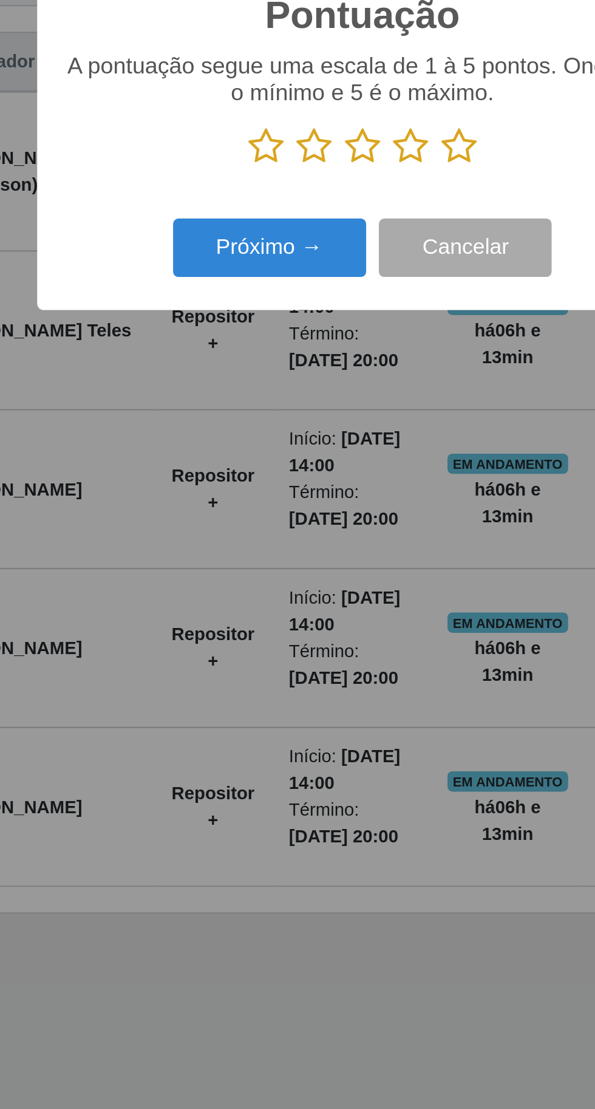
click at [345, 567] on icon at bounding box center [343, 558] width 17 height 18
click at [335, 567] on input "radio" at bounding box center [335, 567] width 0 height 0
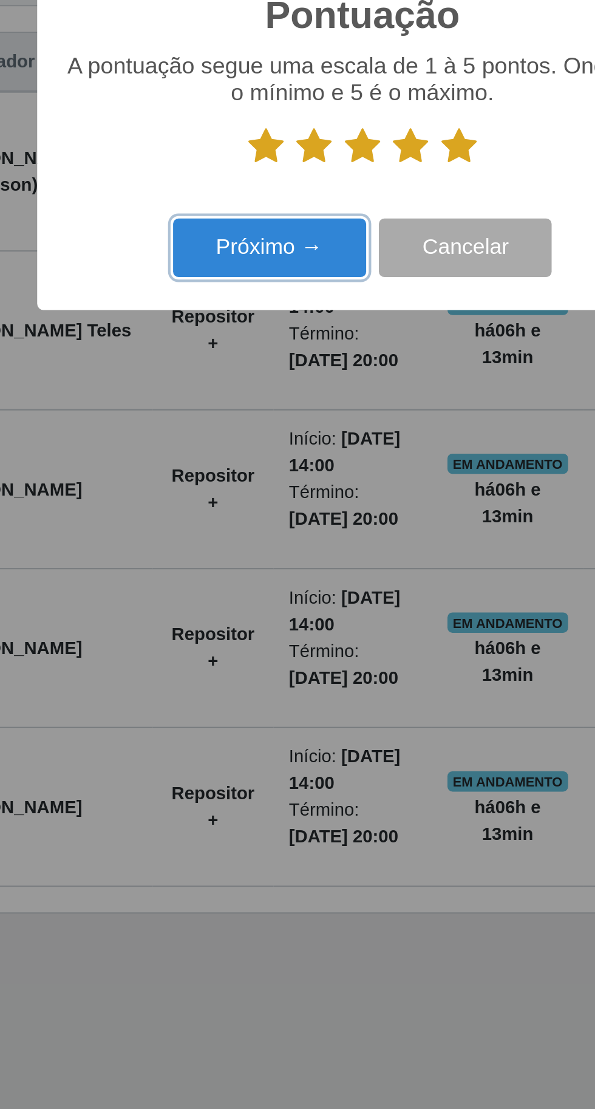
click at [230, 621] on button "Próximo →" at bounding box center [253, 607] width 92 height 29
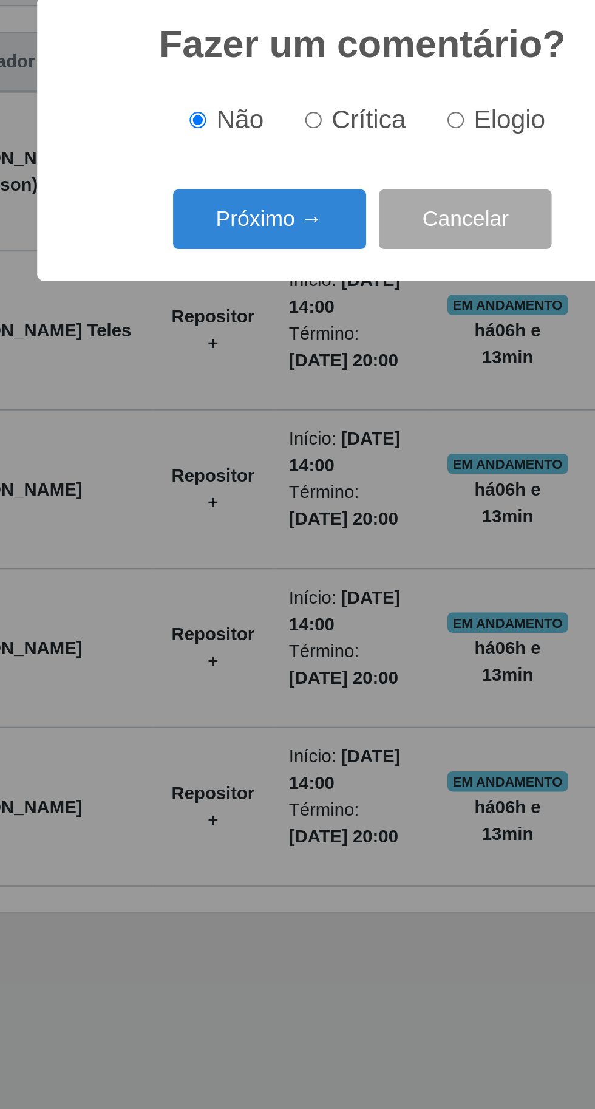
click at [222, 607] on button "Próximo →" at bounding box center [253, 593] width 92 height 29
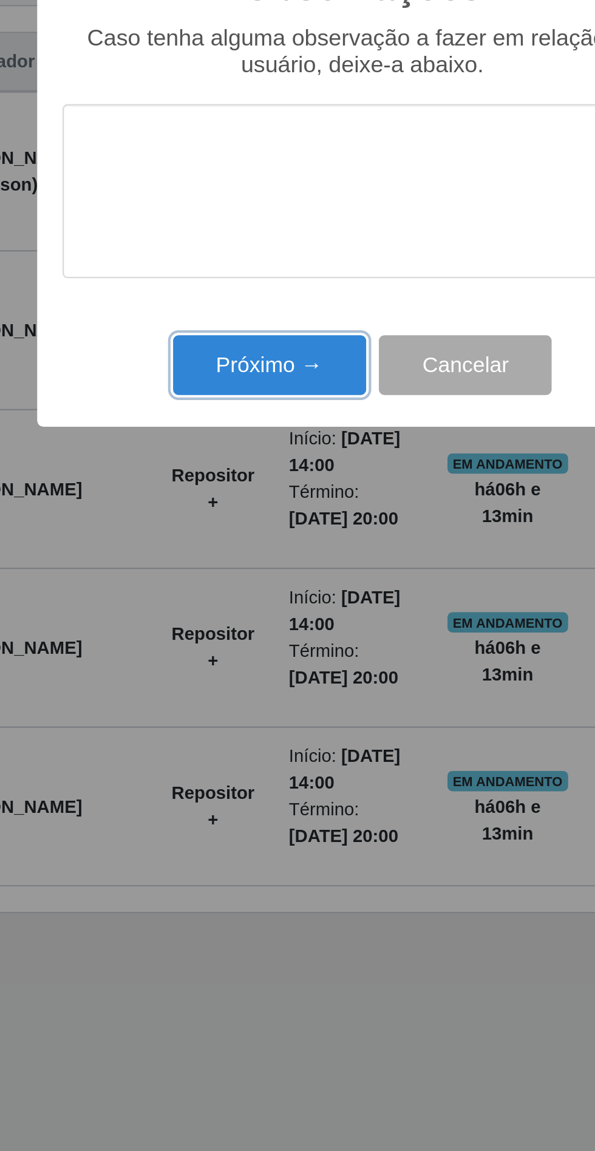
click at [236, 672] on button "Próximo →" at bounding box center [253, 662] width 92 height 29
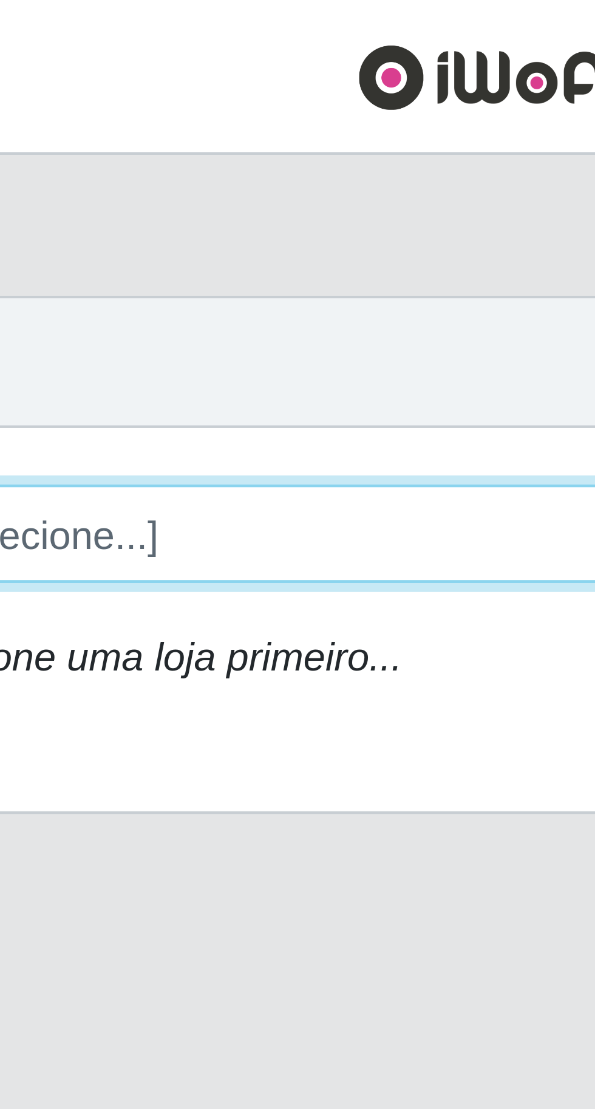
click at [248, 121] on select "[Selecione...] Extraplus - [GEOGRAPHIC_DATA] 03 - [GEOGRAPHIC_DATA]" at bounding box center [366, 114] width 395 height 21
select select "468"
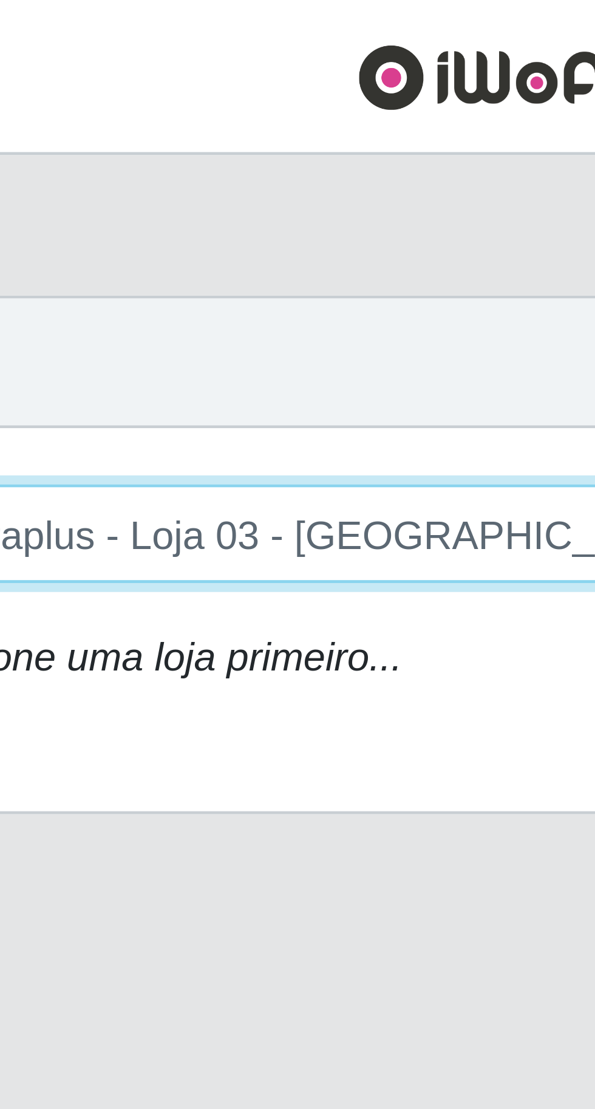
click at [169, 104] on select "[Selecione...] Extraplus - [GEOGRAPHIC_DATA] 03 - [GEOGRAPHIC_DATA]" at bounding box center [366, 114] width 395 height 21
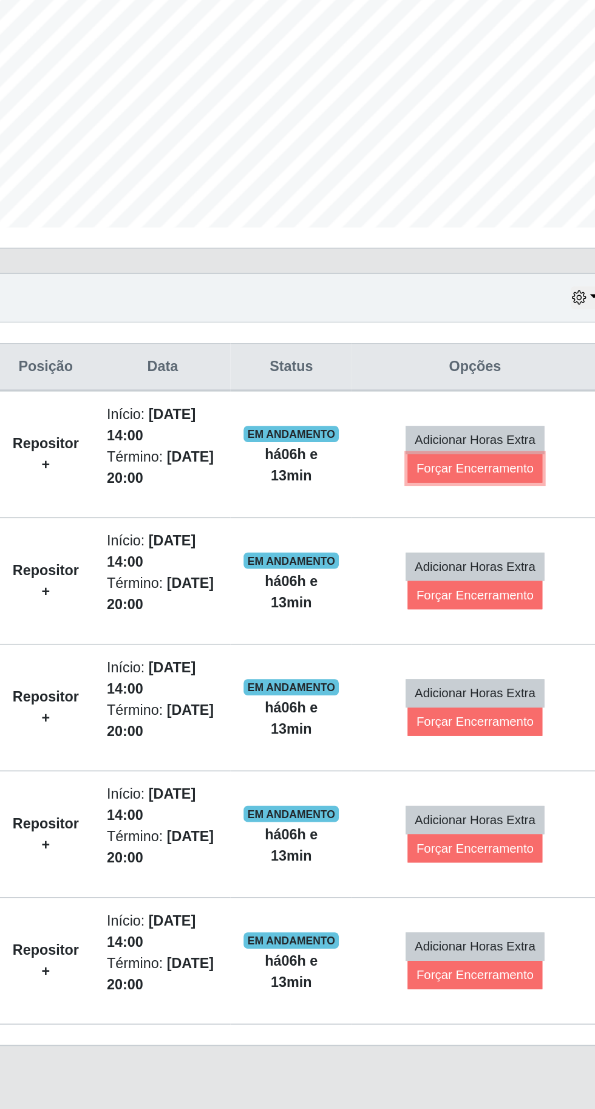
click at [501, 581] on button "Forçar Encerramento" at bounding box center [489, 578] width 81 height 17
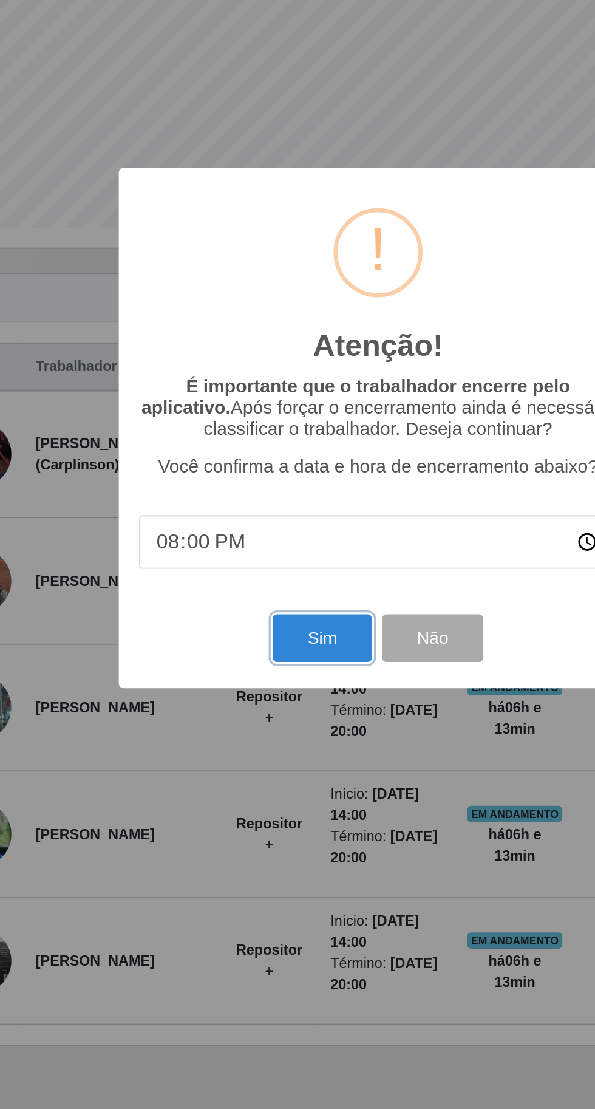
click at [256, 693] on button "Sim" at bounding box center [263, 680] width 59 height 29
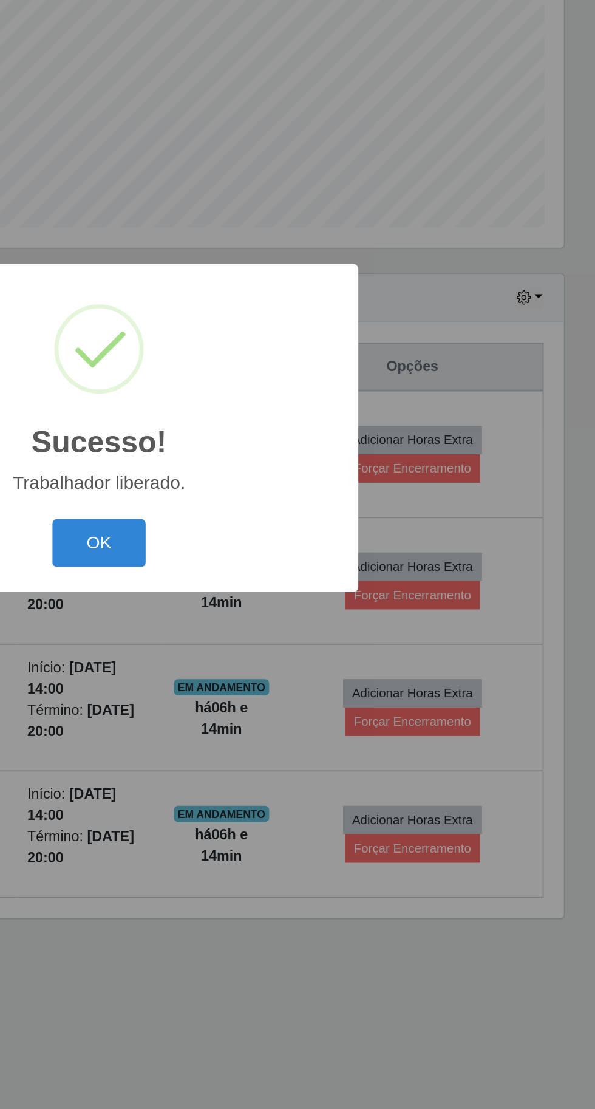
click at [294, 622] on button "OK" at bounding box center [298, 623] width 56 height 29
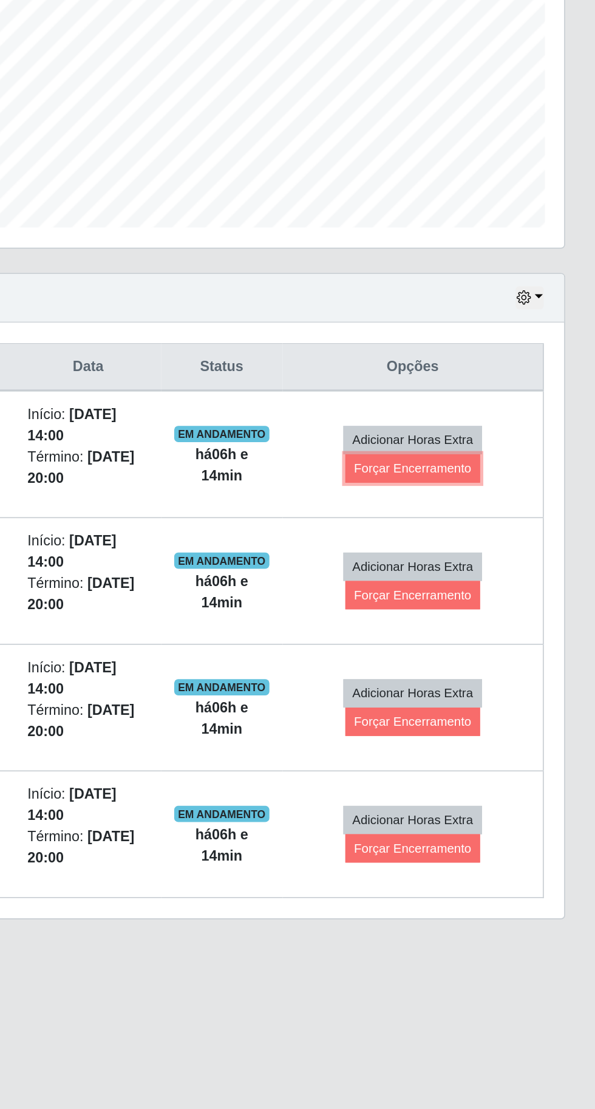
click at [516, 580] on button "Forçar Encerramento" at bounding box center [485, 578] width 81 height 17
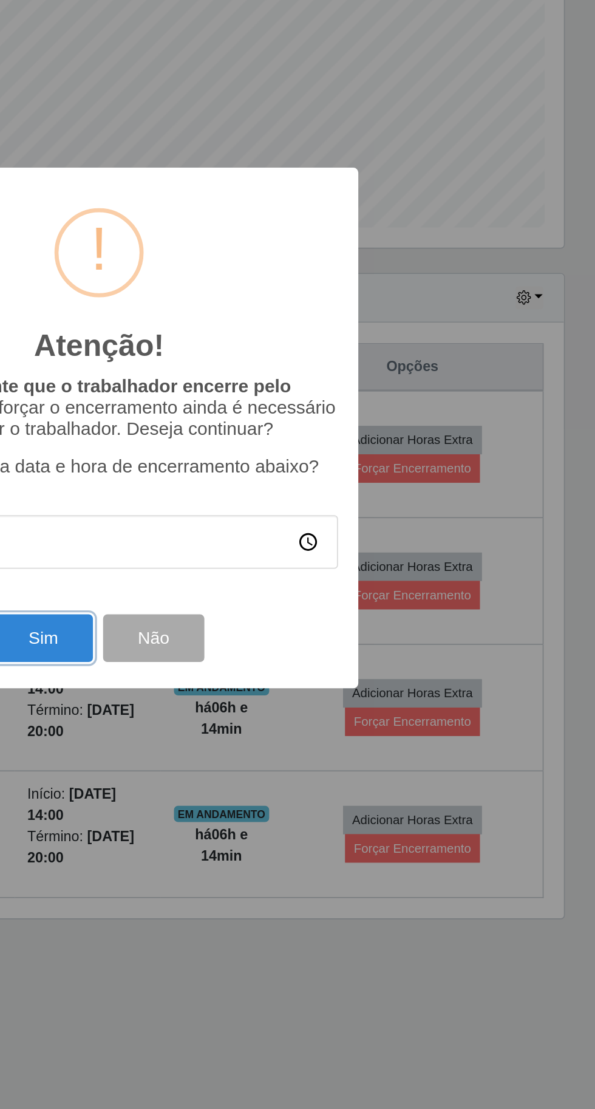
click at [279, 681] on button "Sim" at bounding box center [263, 680] width 59 height 29
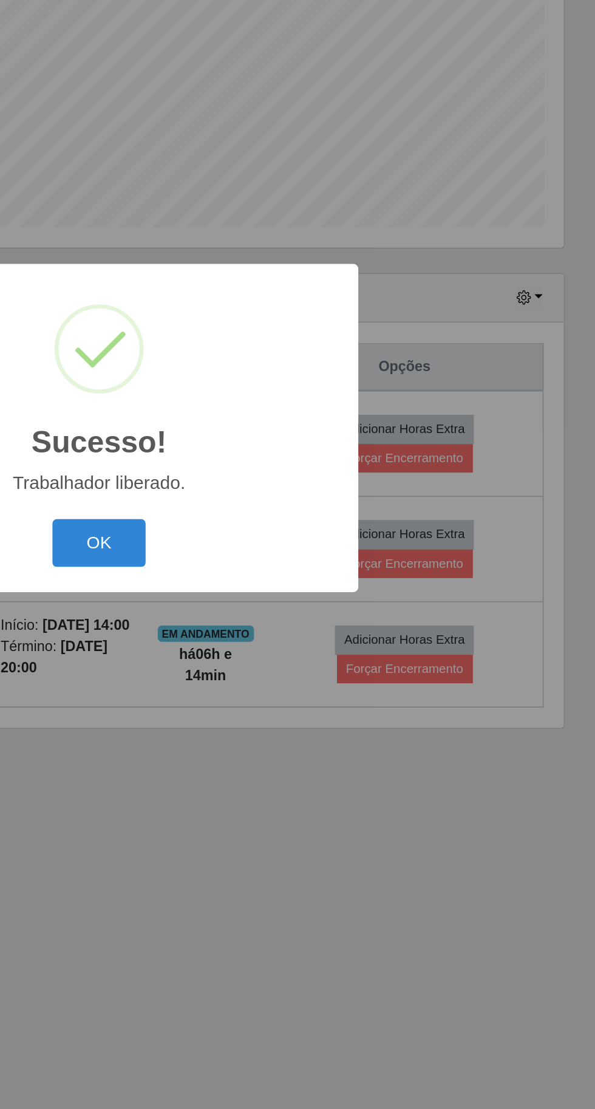
click at [307, 622] on button "OK" at bounding box center [298, 623] width 56 height 29
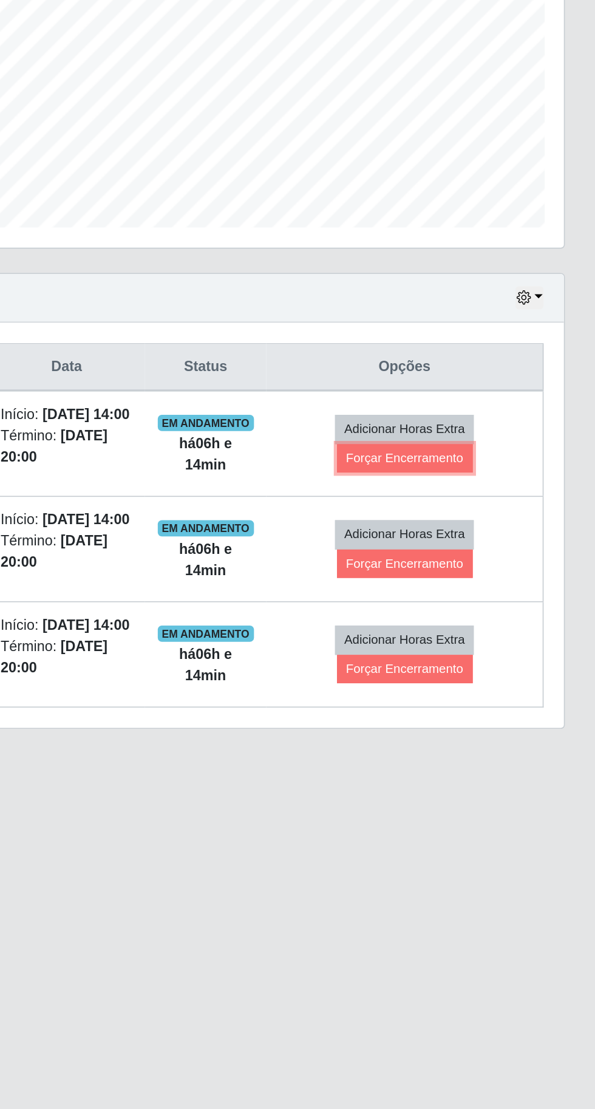
click at [508, 576] on button "Forçar Encerramento" at bounding box center [480, 572] width 81 height 17
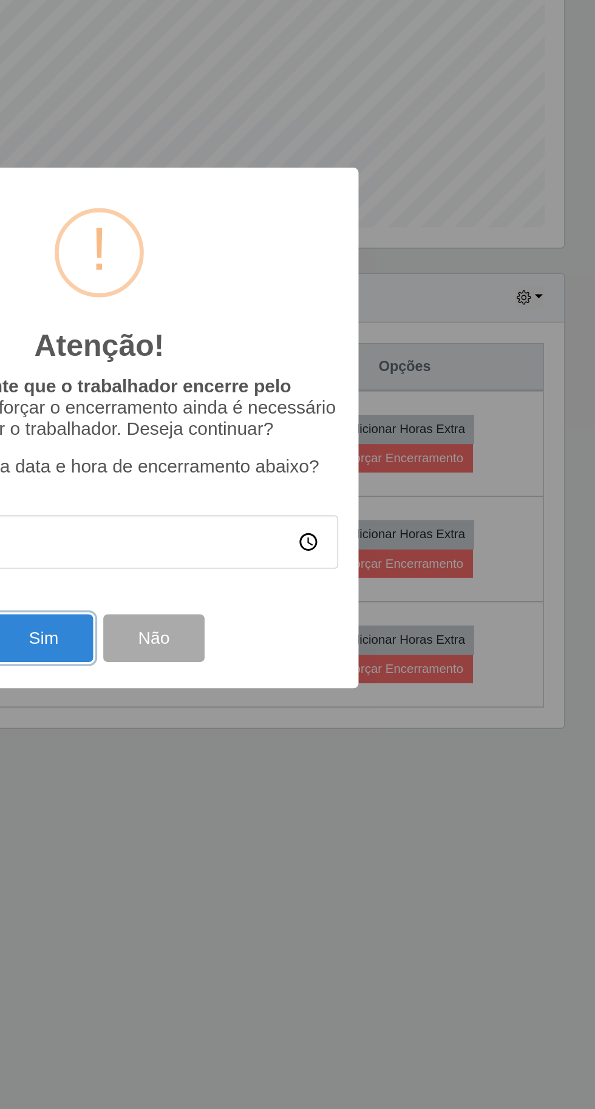
click at [273, 678] on button "Sim" at bounding box center [263, 680] width 59 height 29
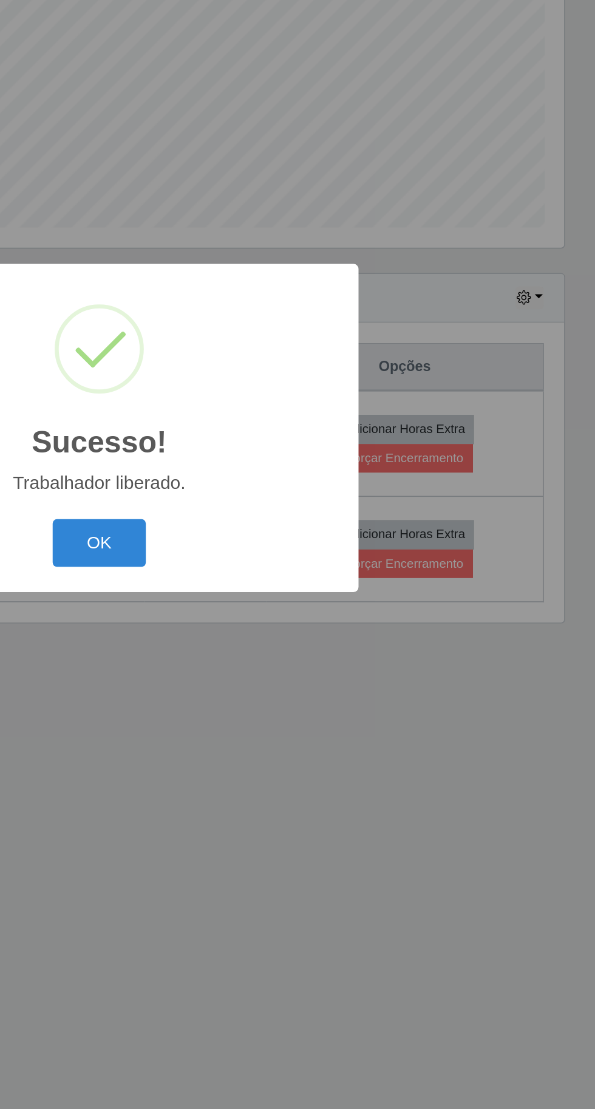
click at [301, 628] on button "OK" at bounding box center [298, 623] width 56 height 29
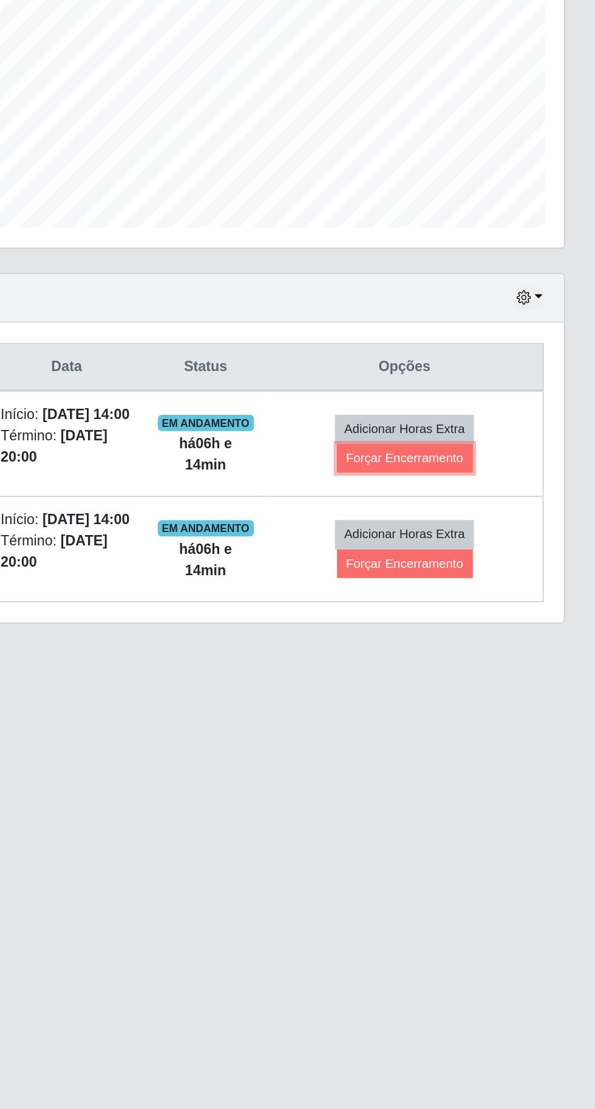
click at [511, 581] on button "Forçar Encerramento" at bounding box center [480, 572] width 81 height 17
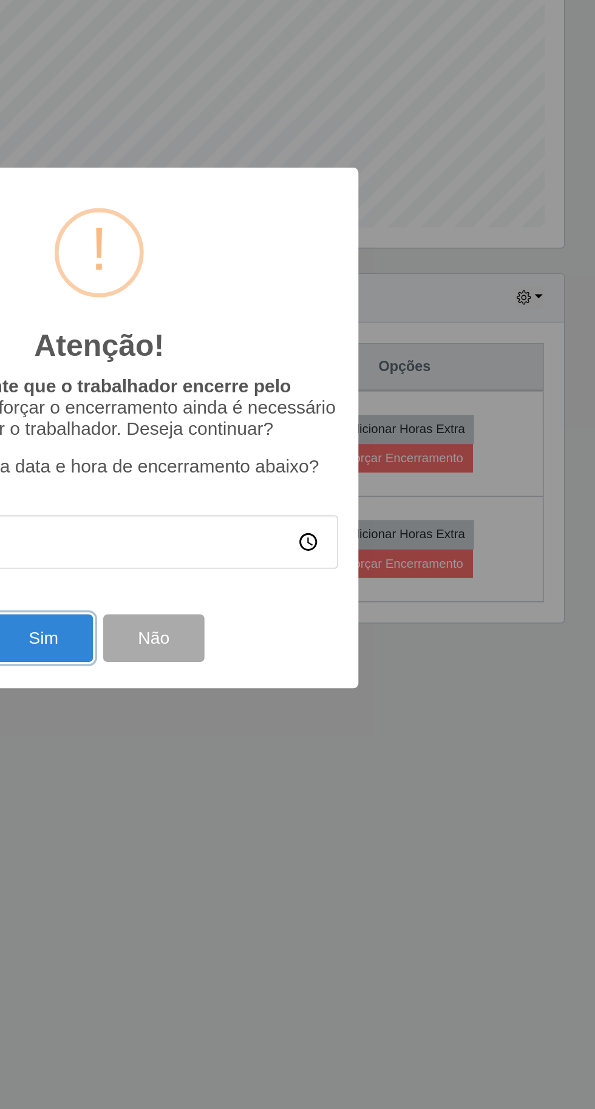
click at [281, 681] on button "Sim" at bounding box center [263, 680] width 59 height 29
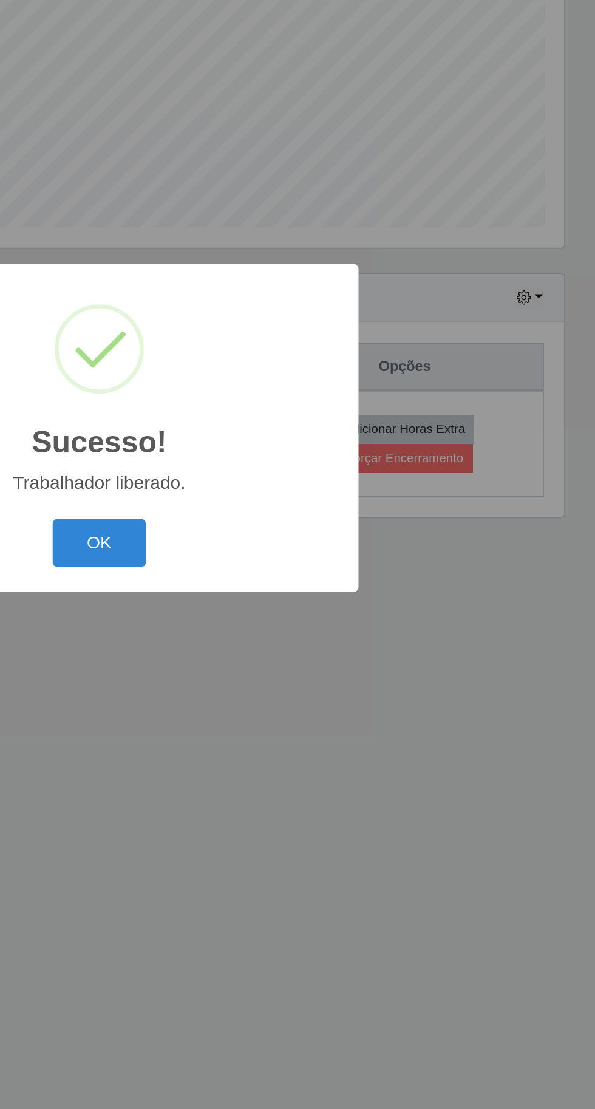
click at [298, 635] on button "OK" at bounding box center [298, 623] width 56 height 29
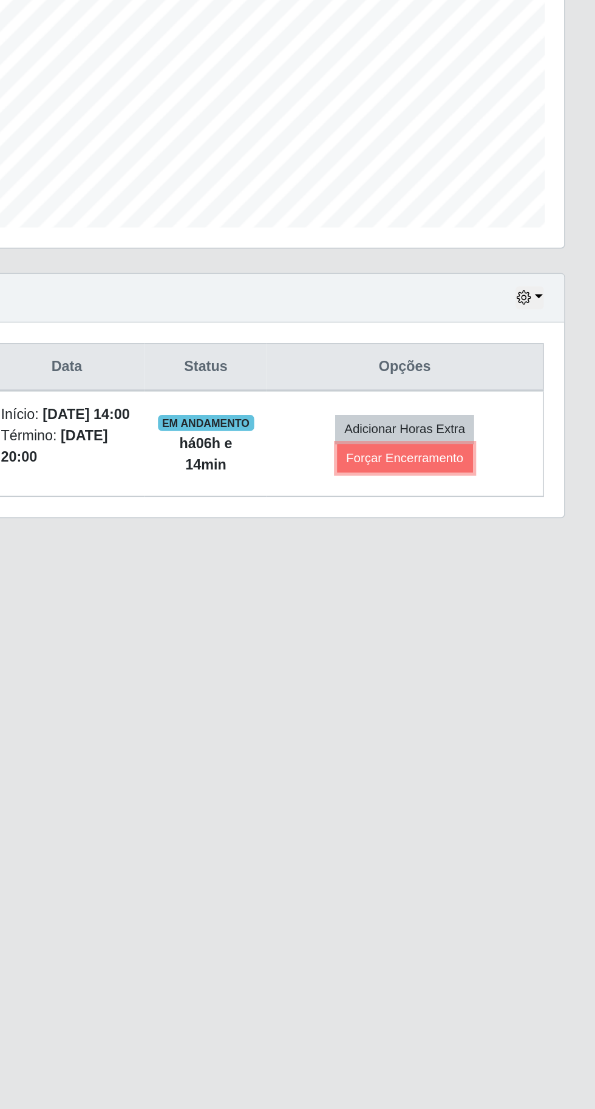
click at [509, 580] on button "Forçar Encerramento" at bounding box center [480, 572] width 81 height 17
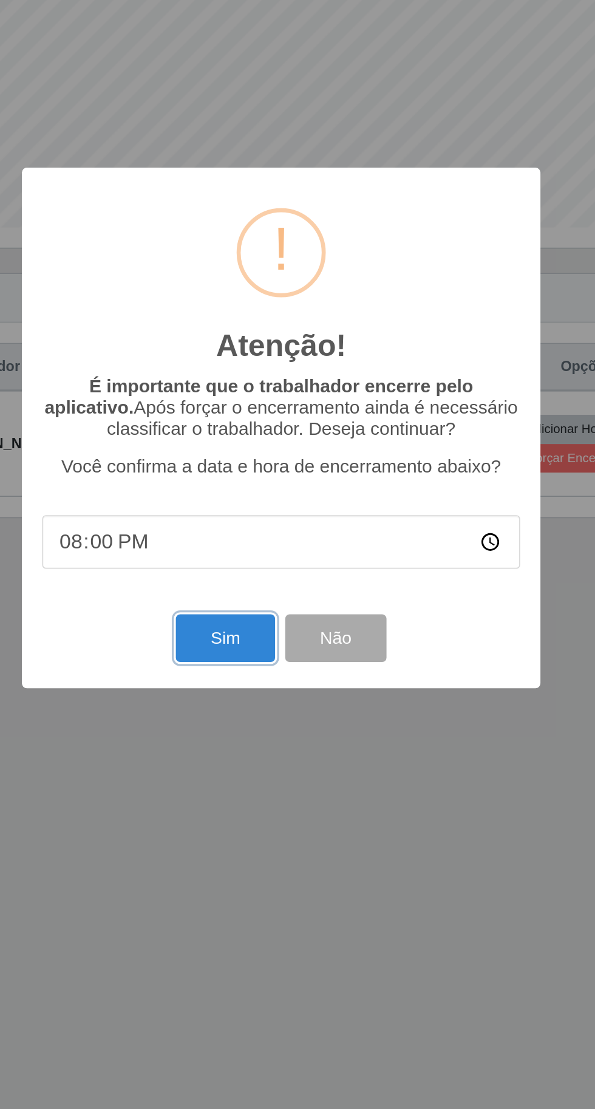
click at [256, 676] on button "Sim" at bounding box center [263, 680] width 59 height 29
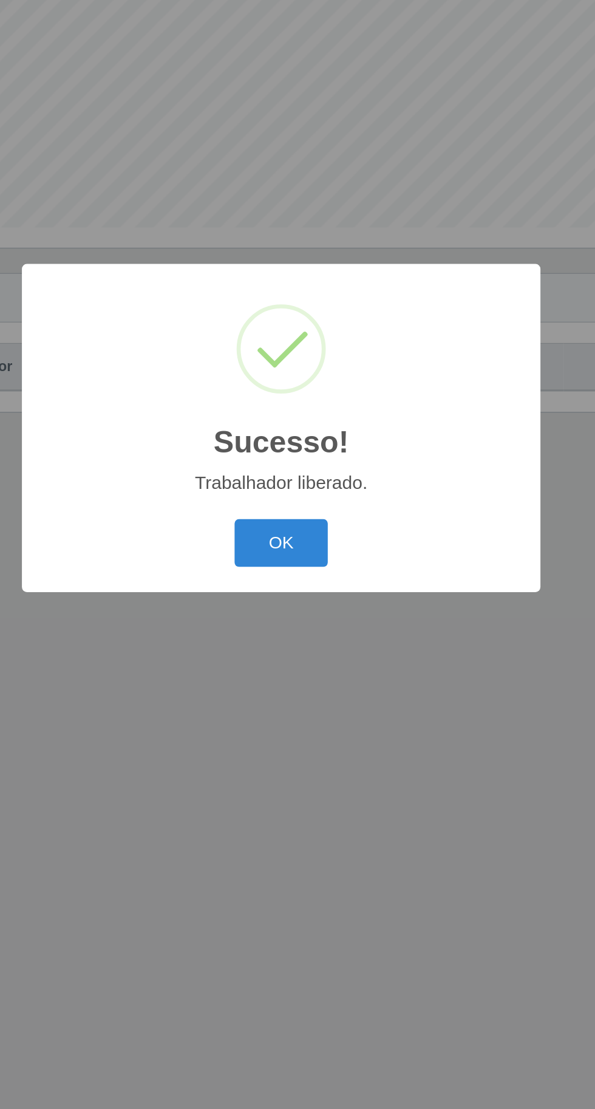
click at [299, 621] on button "OK" at bounding box center [298, 623] width 56 height 29
